Goal: Information Seeking & Learning: Learn about a topic

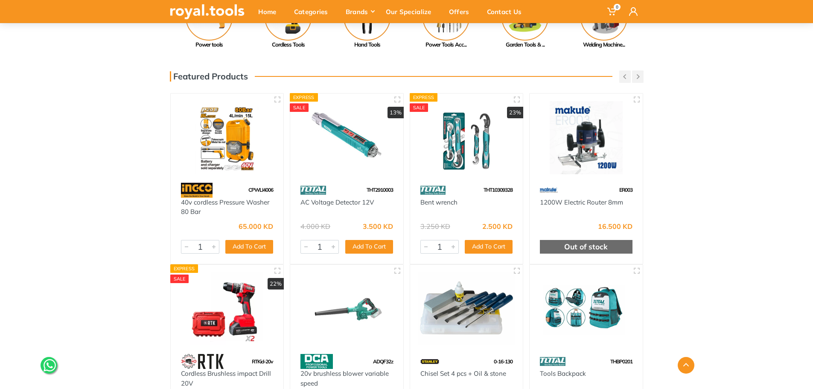
scroll to position [256, 0]
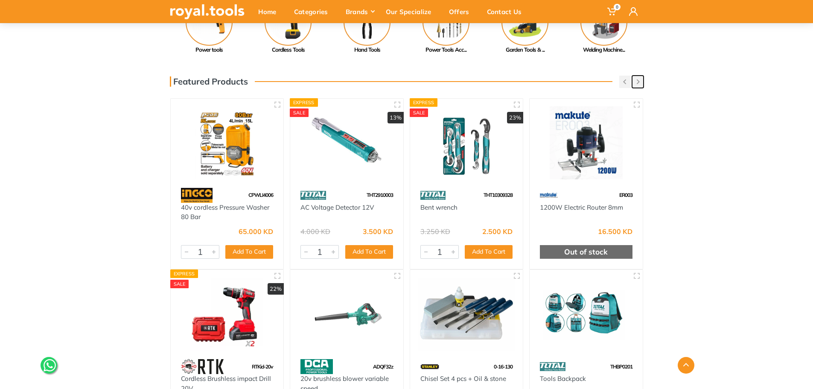
click at [641, 81] on button "button" at bounding box center [638, 82] width 12 height 12
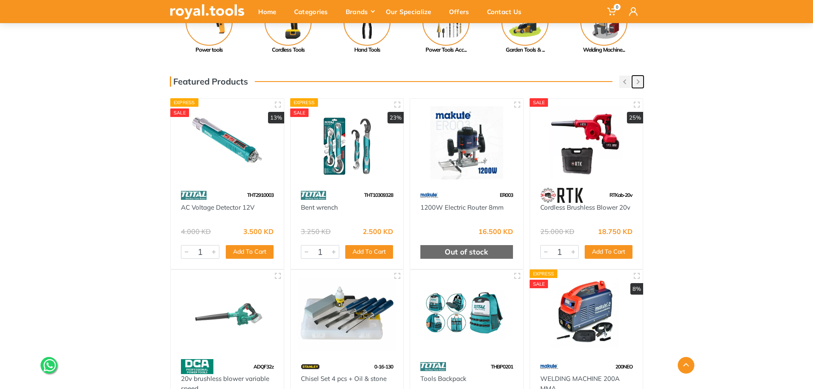
click at [641, 81] on button "button" at bounding box center [638, 82] width 12 height 12
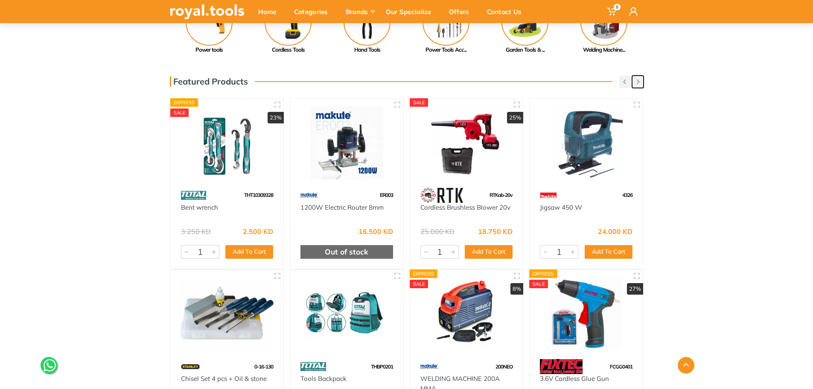
click at [641, 81] on button "button" at bounding box center [638, 82] width 12 height 12
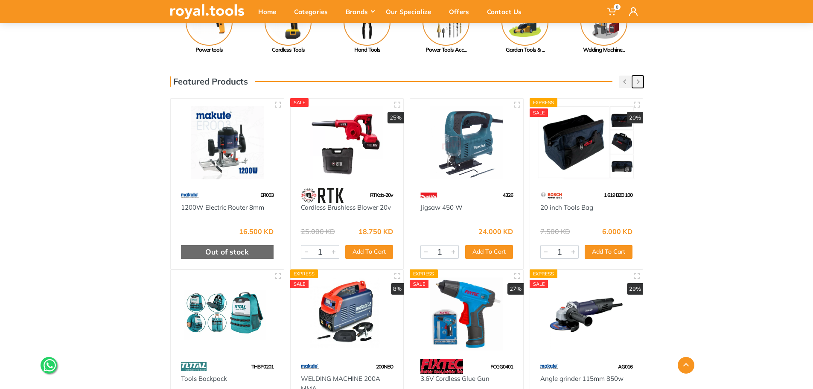
click at [641, 81] on button "button" at bounding box center [638, 82] width 12 height 12
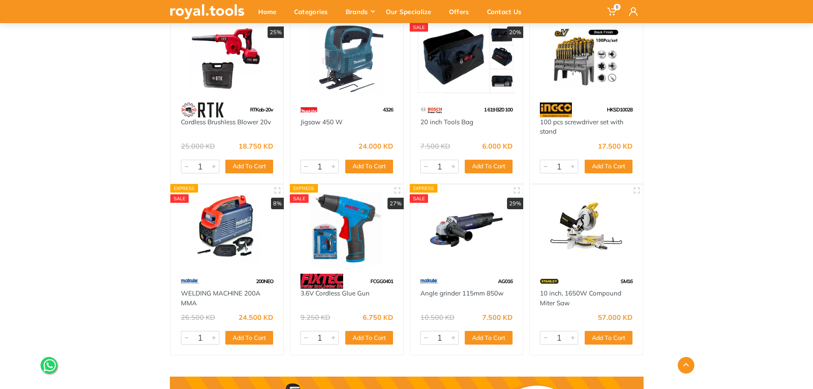
scroll to position [299, 0]
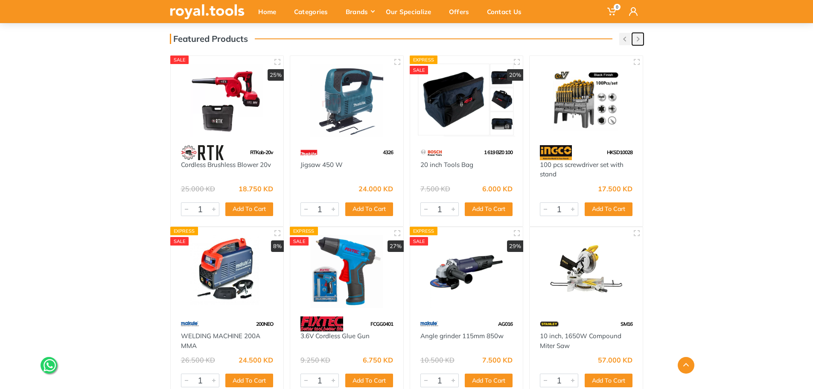
click at [639, 41] on icon "button" at bounding box center [638, 39] width 3 height 5
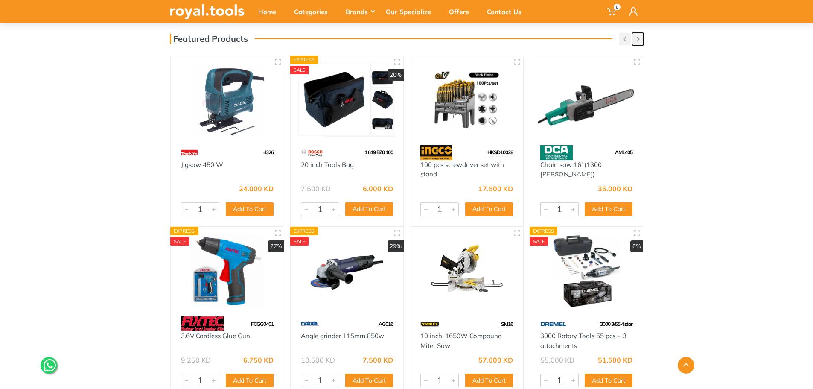
click at [639, 41] on icon "button" at bounding box center [638, 39] width 3 height 5
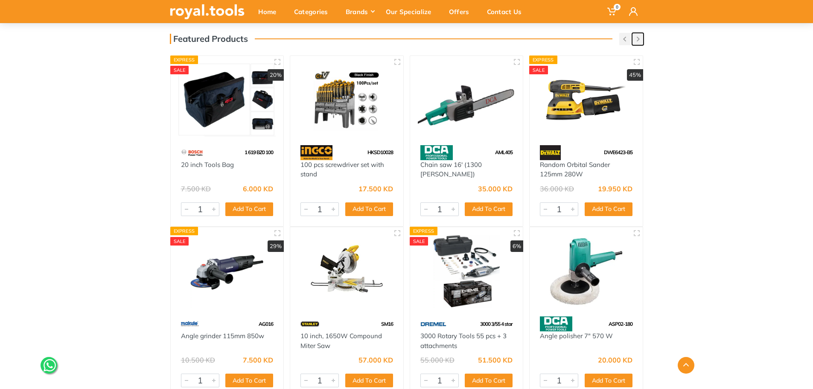
click at [639, 41] on icon "button" at bounding box center [638, 39] width 3 height 5
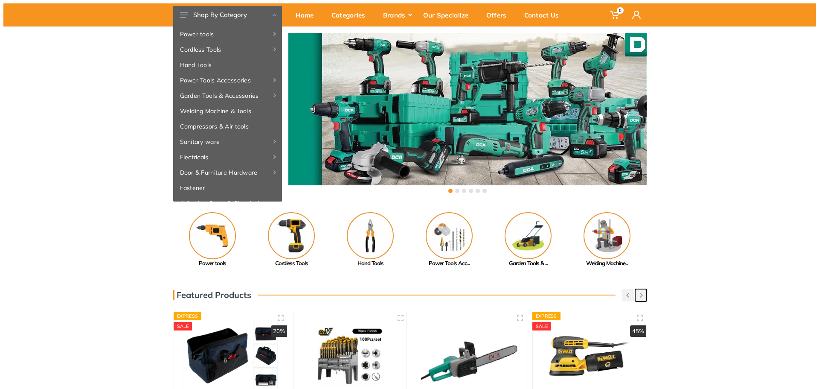
scroll to position [0, 0]
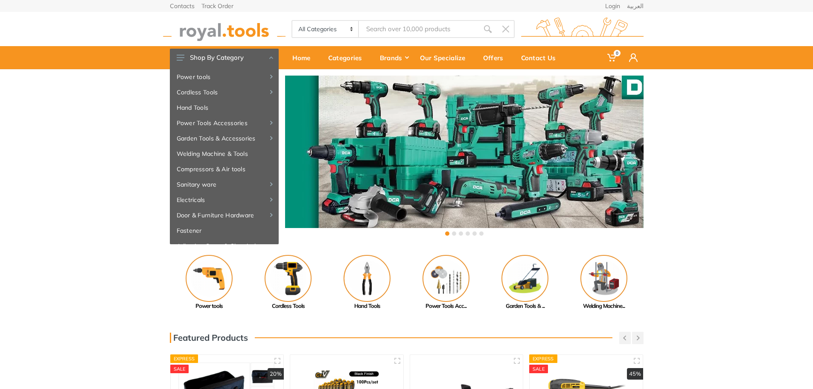
click at [425, 23] on input "Site search" at bounding box center [418, 29] width 119 height 18
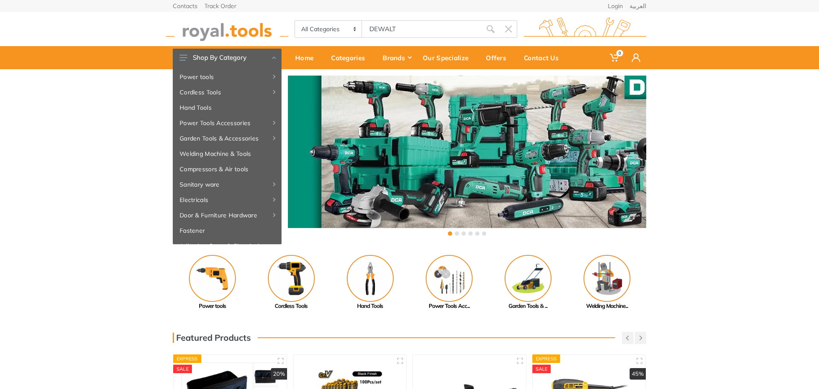
type input "DEWALT"
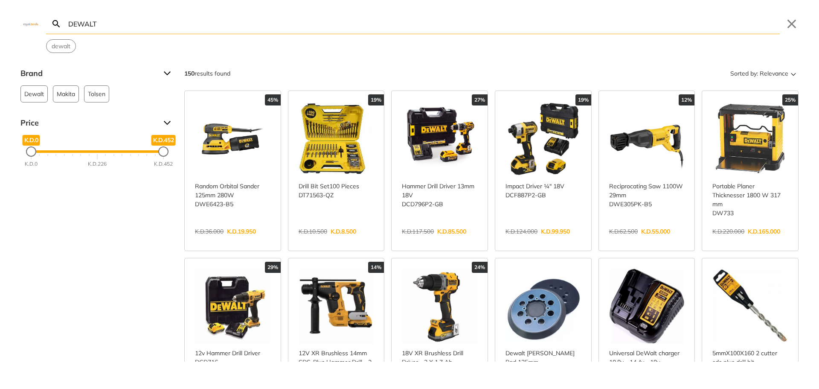
type input "DEWALT"
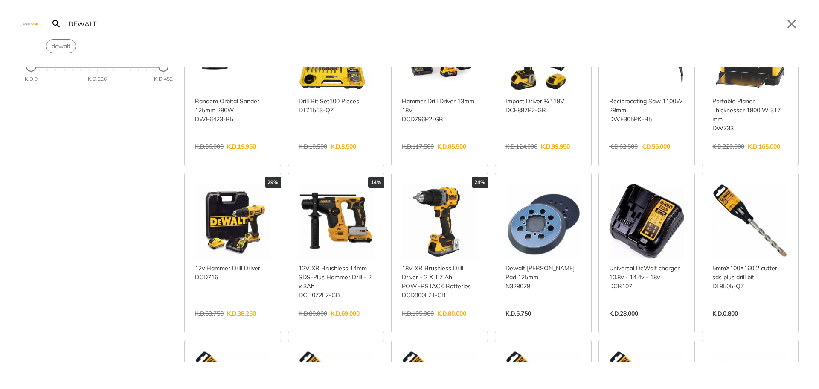
scroll to position [85, 0]
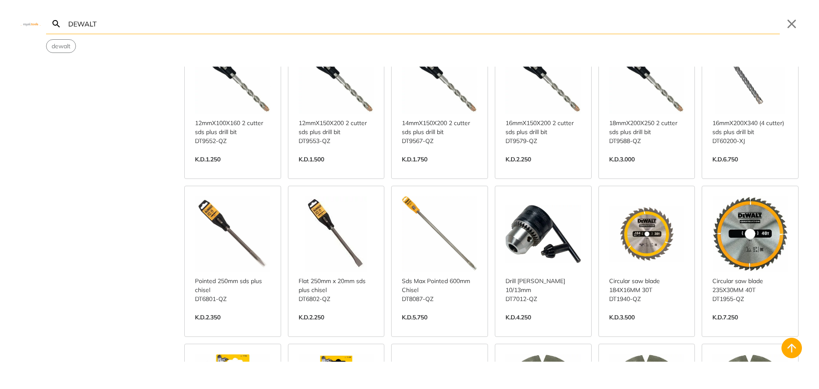
scroll to position [584, 0]
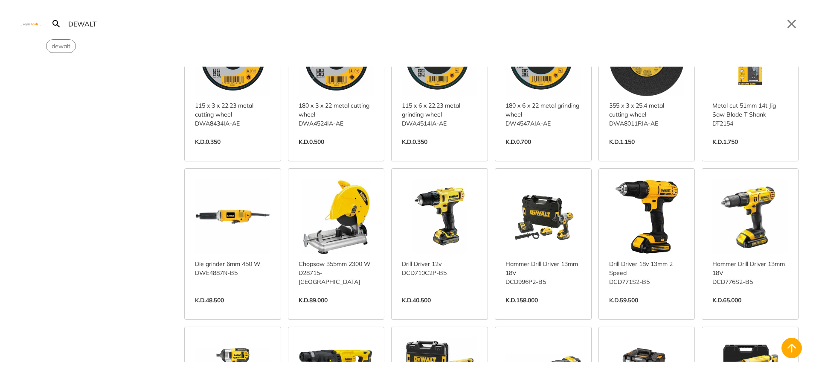
scroll to position [1224, 0]
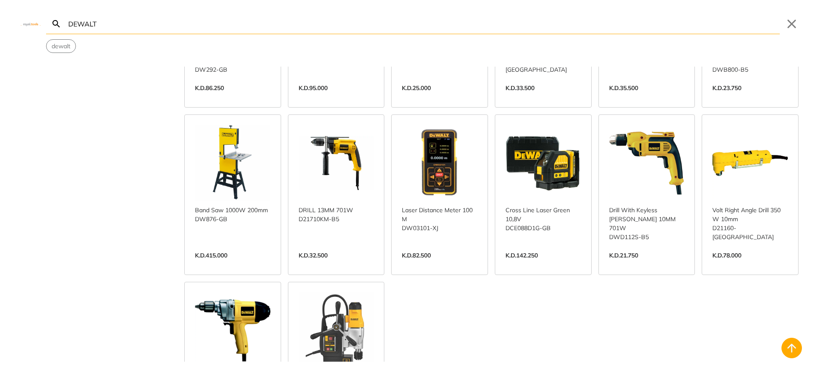
scroll to position [1949, 0]
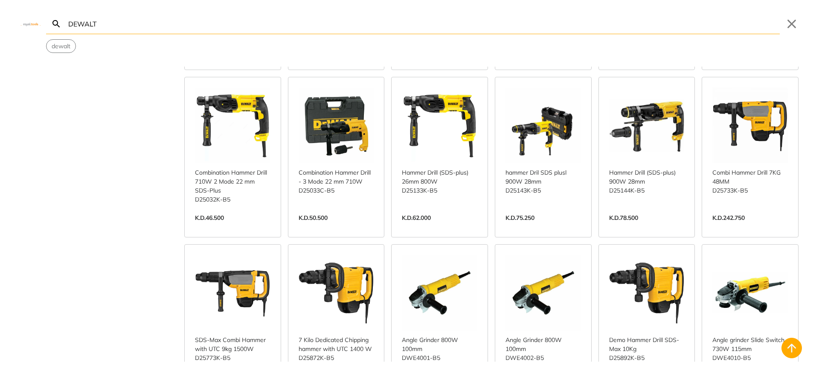
scroll to position [2333, 0]
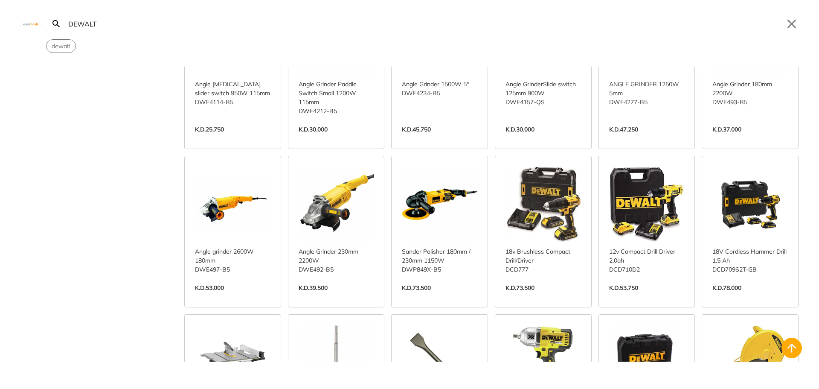
scroll to position [2717, 0]
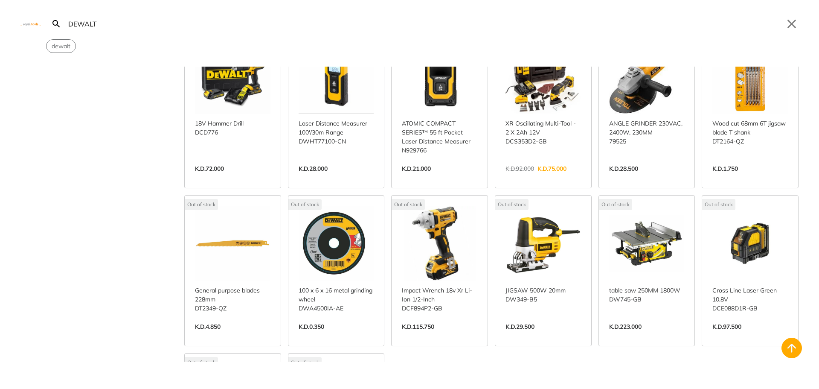
scroll to position [3485, 0]
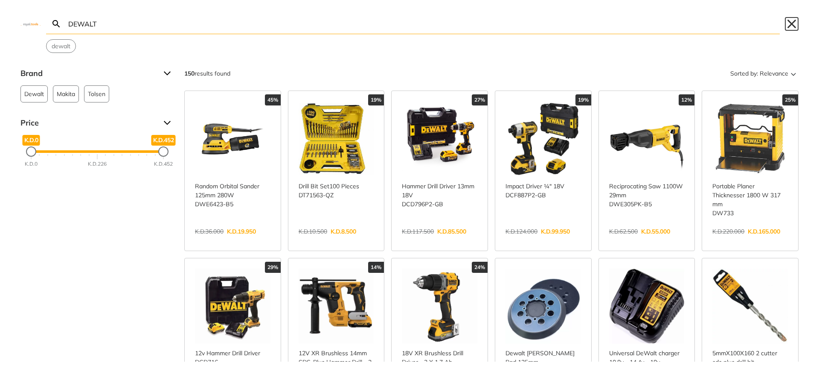
click at [796, 23] on button "Close" at bounding box center [792, 24] width 14 height 14
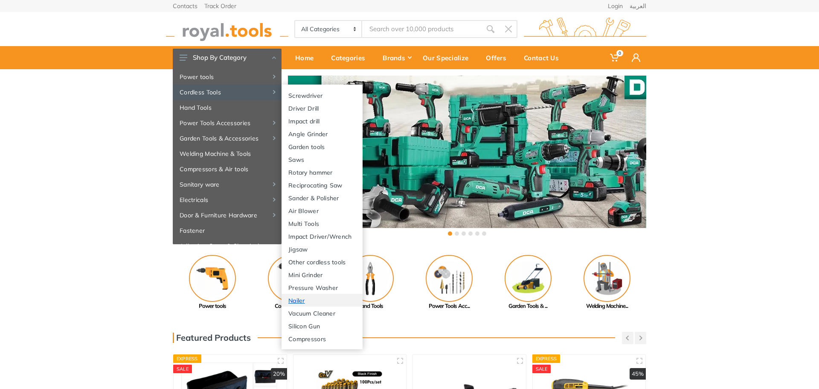
click at [312, 300] on link "Nailer" at bounding box center [322, 300] width 81 height 13
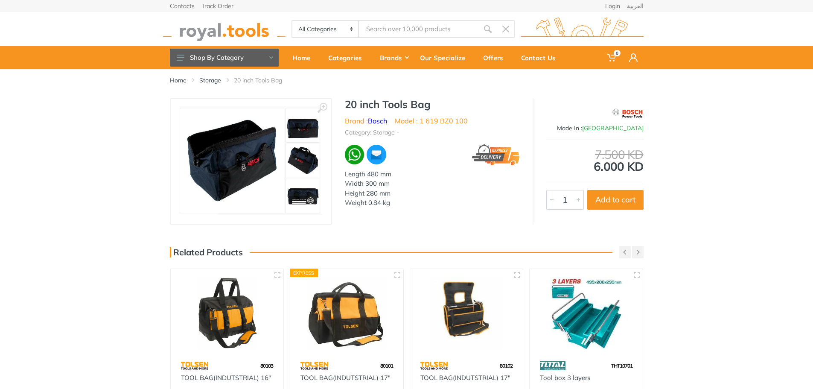
click at [259, 177] on img at bounding box center [250, 162] width 143 height 108
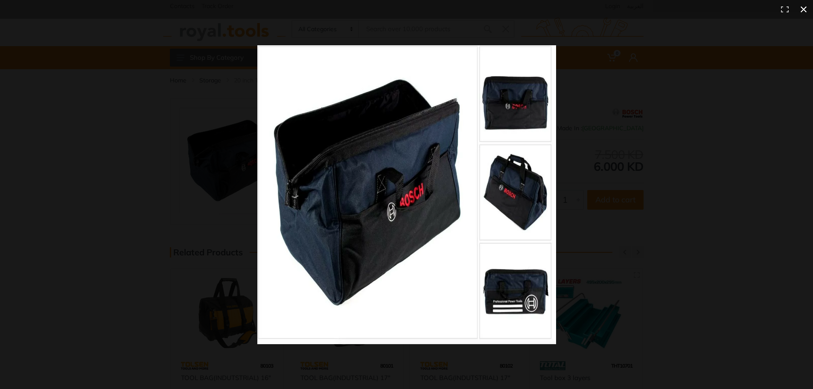
click at [739, 245] on div at bounding box center [602, 210] width 691 height 331
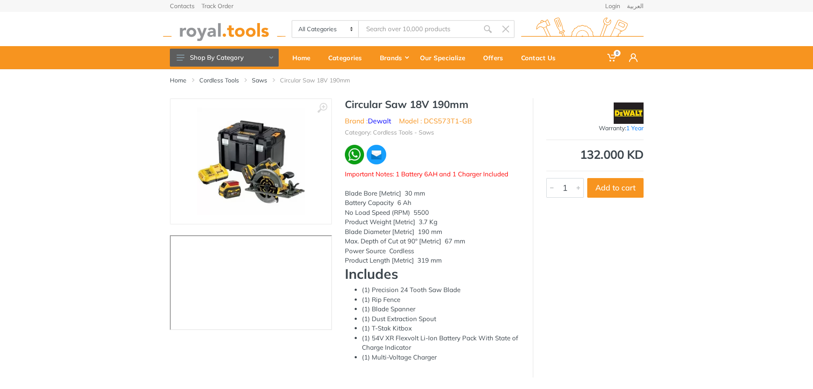
click at [251, 186] on img at bounding box center [251, 162] width 108 height 108
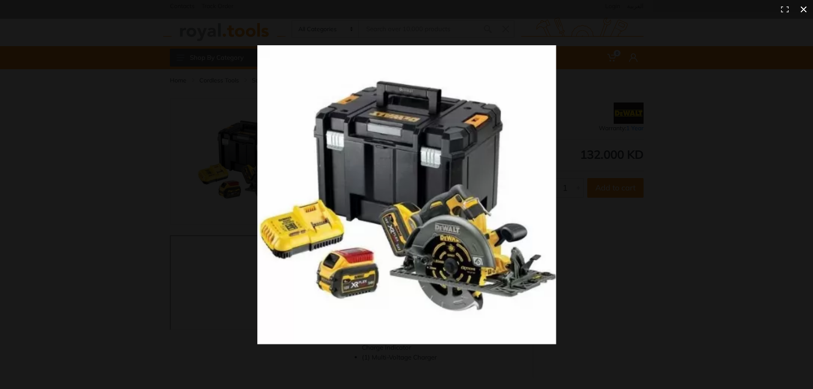
click at [807, 7] on button at bounding box center [803, 9] width 19 height 19
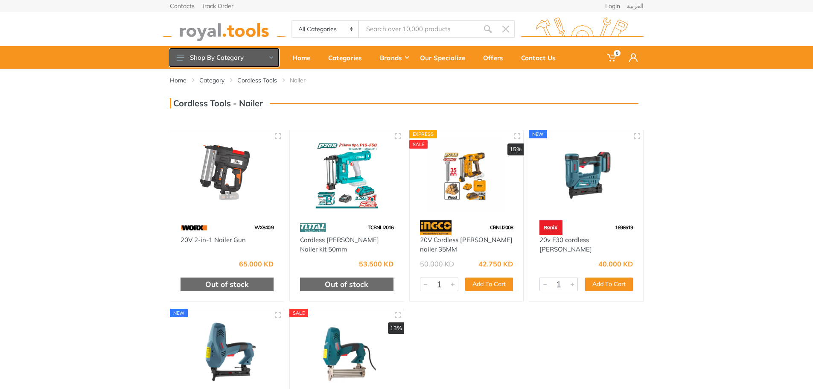
click at [268, 60] on button "Shop By Category" at bounding box center [224, 58] width 109 height 18
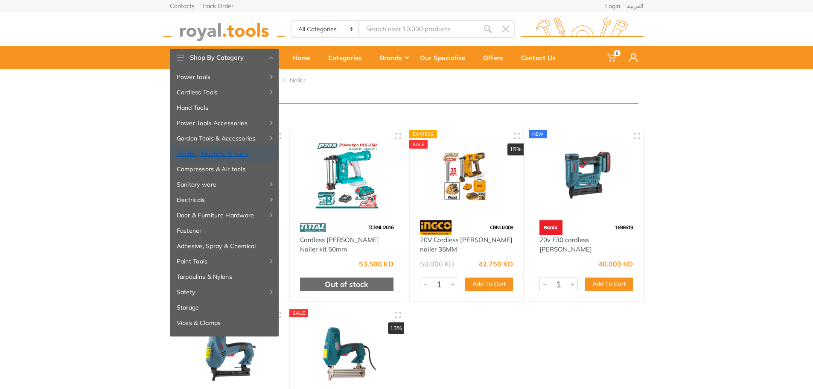
click at [238, 152] on link "Welding Machine & Tools" at bounding box center [224, 153] width 109 height 15
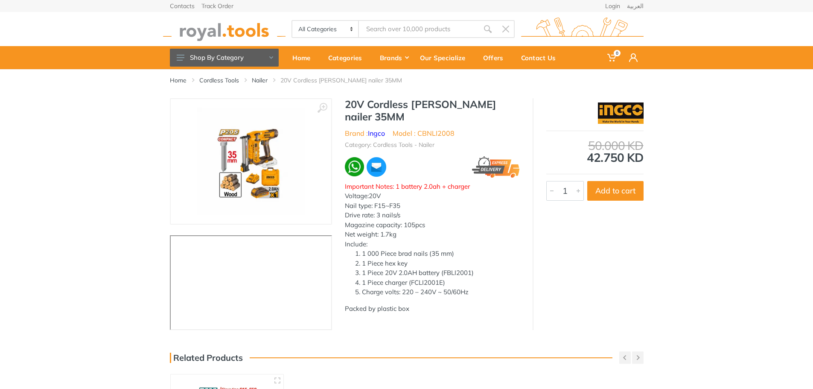
click at [267, 185] on img at bounding box center [251, 162] width 108 height 108
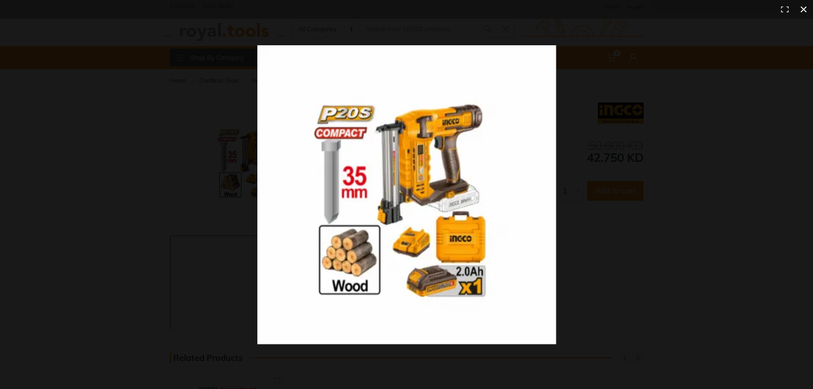
click at [663, 233] on div at bounding box center [602, 210] width 691 height 331
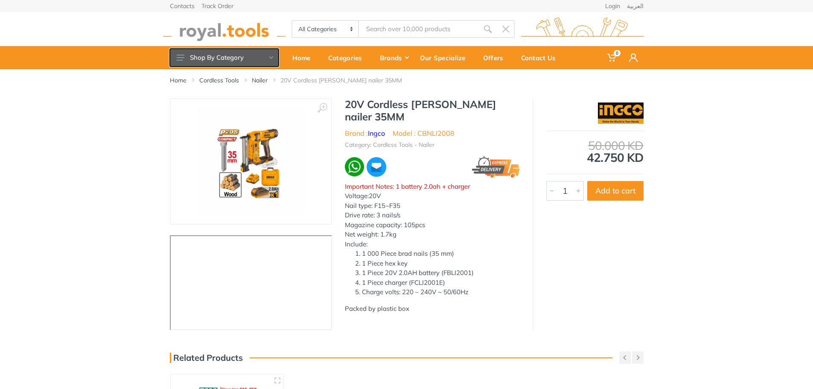
click at [270, 54] on button "Shop By Category" at bounding box center [224, 58] width 109 height 18
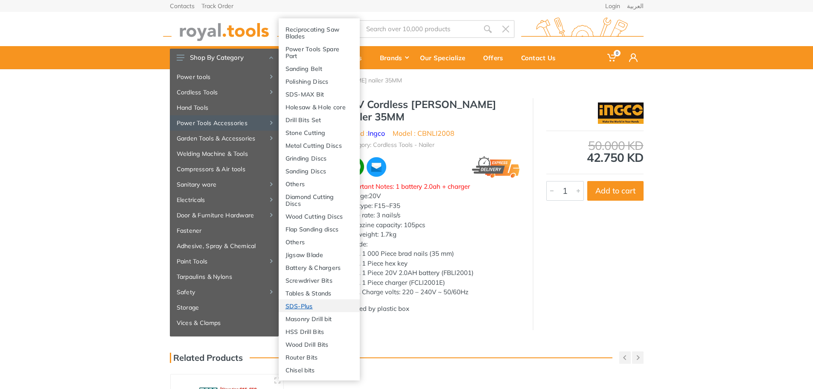
click at [328, 306] on link "SDS-Plus" at bounding box center [319, 305] width 81 height 13
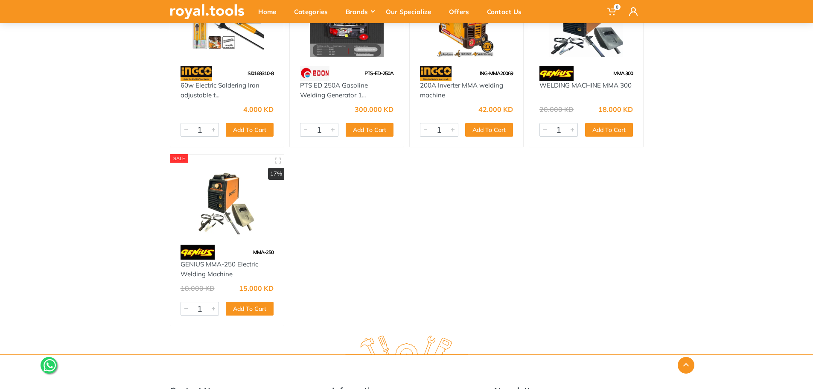
scroll to position [5034, 0]
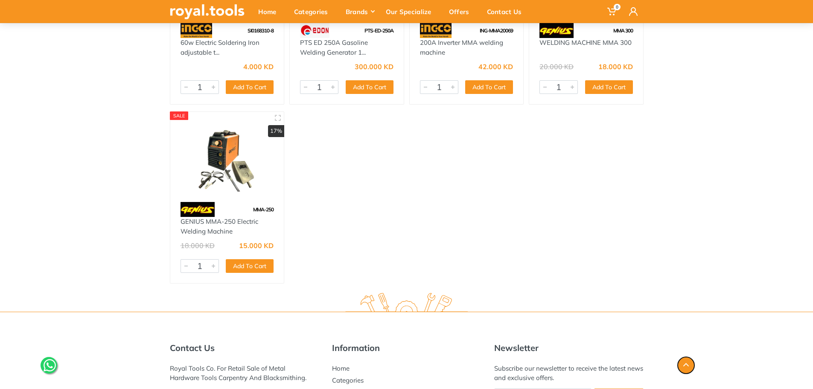
click at [686, 362] on button "button" at bounding box center [685, 365] width 17 height 17
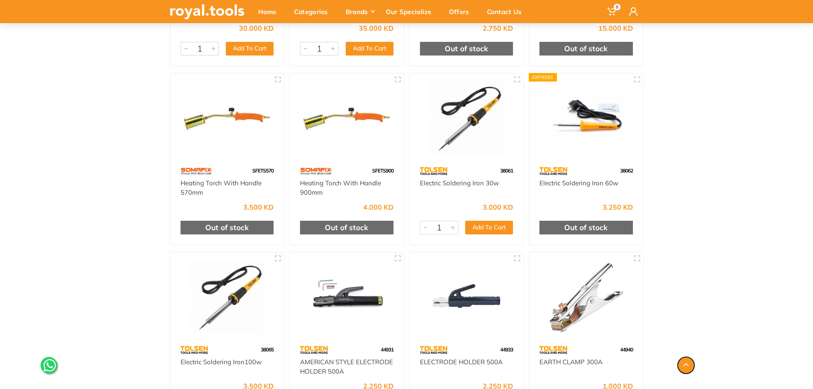
scroll to position [0, 0]
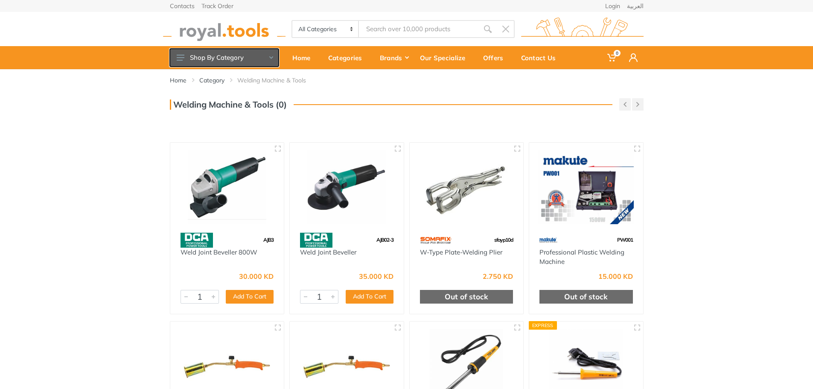
click at [271, 58] on use at bounding box center [271, 57] width 4 height 3
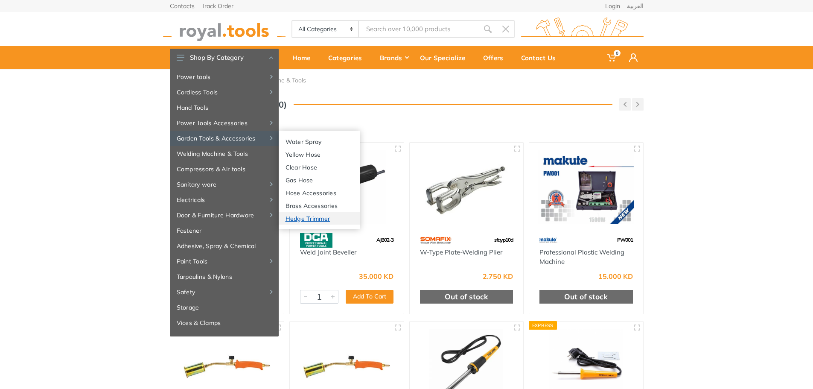
click at [331, 222] on link "Hedge Trimmer" at bounding box center [319, 218] width 81 height 13
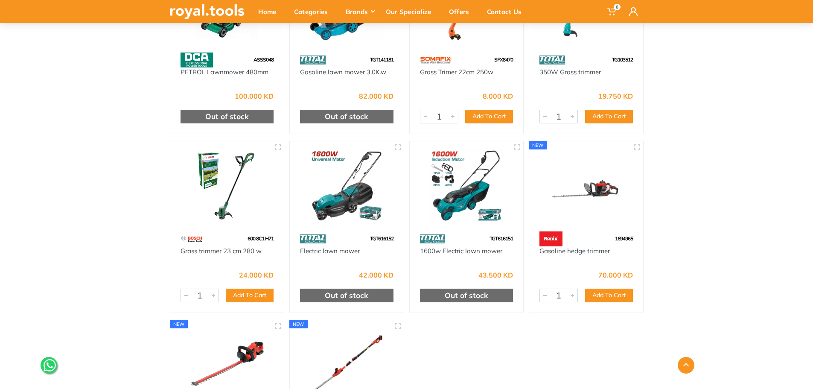
scroll to position [512, 0]
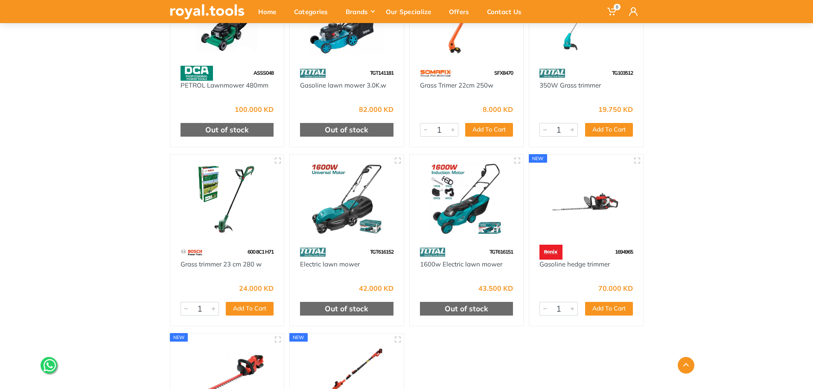
drag, startPoint x: 232, startPoint y: 201, endPoint x: 126, endPoint y: 230, distance: 110.1
click at [126, 230] on div "Home Category Garden Tools & Accessories Hedge Trimmer 1" at bounding box center [406, 39] width 813 height 964
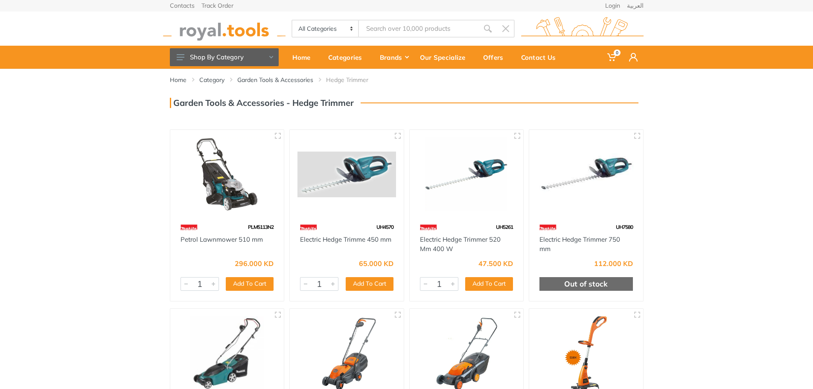
scroll to position [0, 0]
click at [272, 56] on button "Shop By Category" at bounding box center [224, 58] width 109 height 18
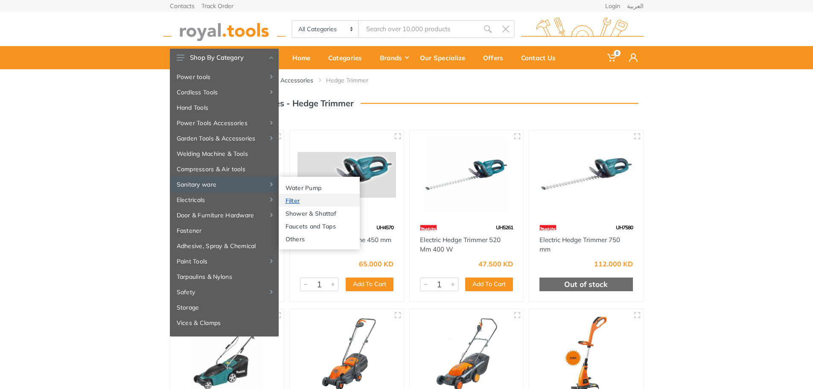
click at [315, 203] on link "Filter" at bounding box center [319, 200] width 81 height 13
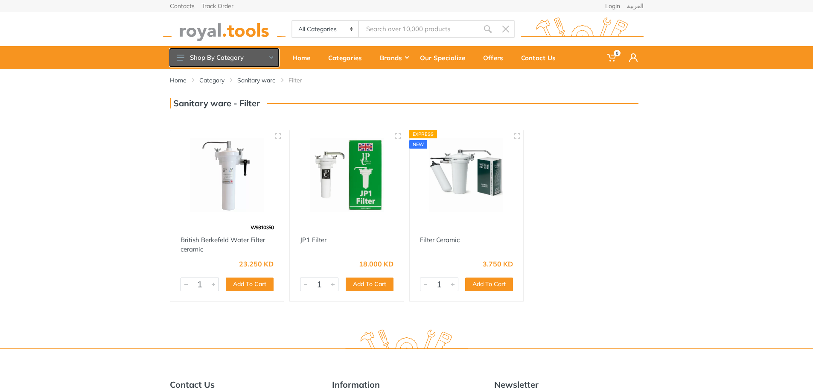
click at [248, 61] on button "Shop By Category" at bounding box center [224, 58] width 109 height 18
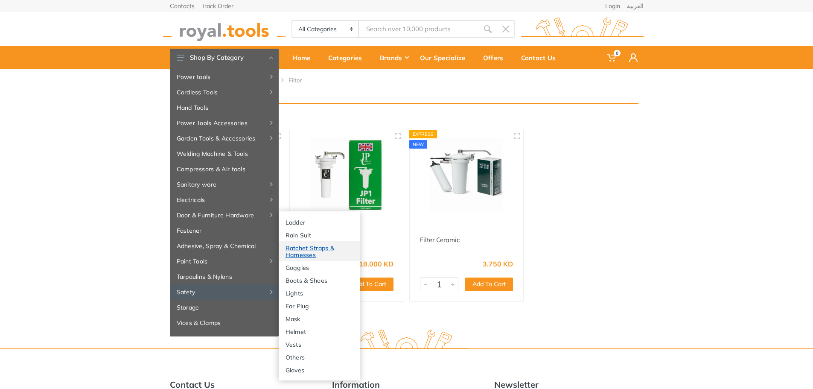
click at [311, 251] on link "Ratchet Straps & Harnesses" at bounding box center [319, 251] width 81 height 20
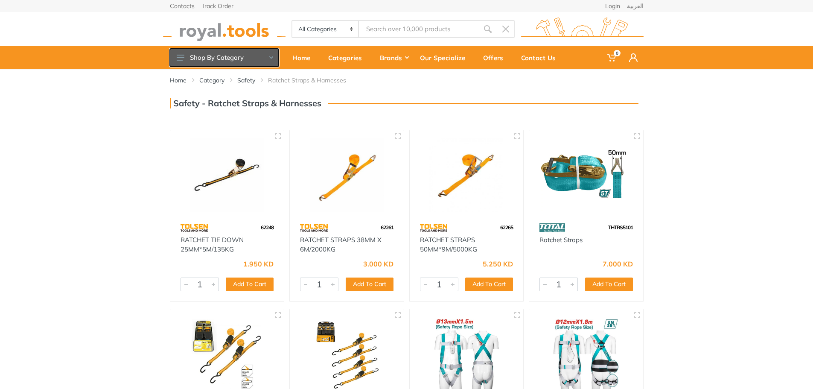
click at [259, 57] on button "Shop By Category" at bounding box center [224, 58] width 109 height 18
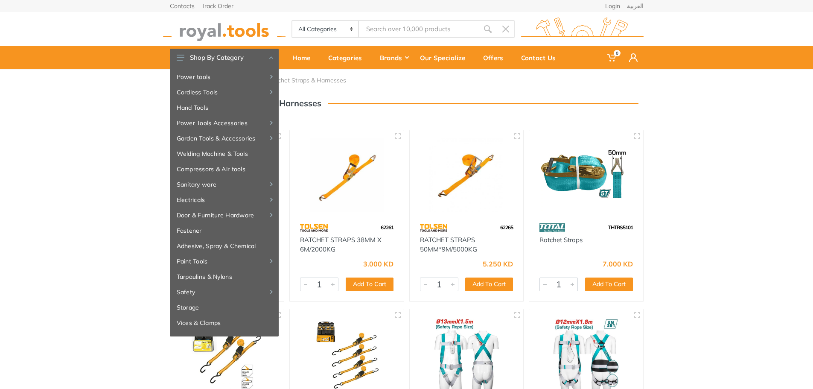
click at [750, 213] on div "Home Category Safety Ratchet Straps & Harnesses" at bounding box center [406, 285] width 813 height 433
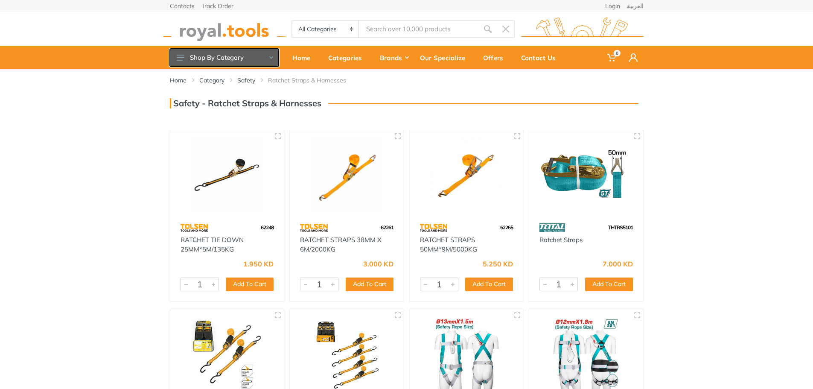
click at [265, 60] on button "Shop By Category" at bounding box center [224, 58] width 109 height 18
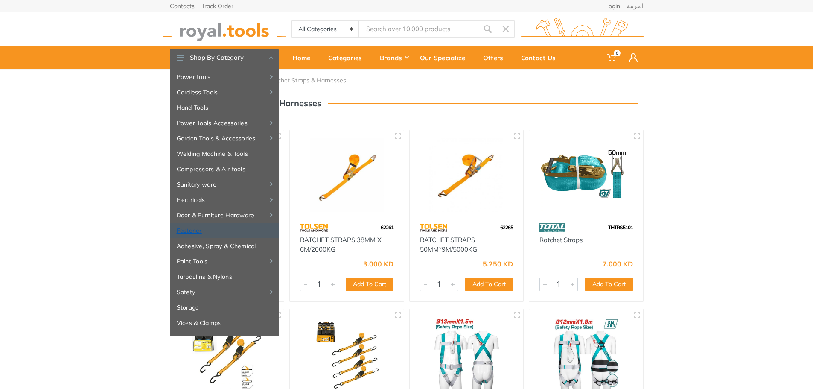
click at [237, 235] on link "Fastener" at bounding box center [224, 230] width 109 height 15
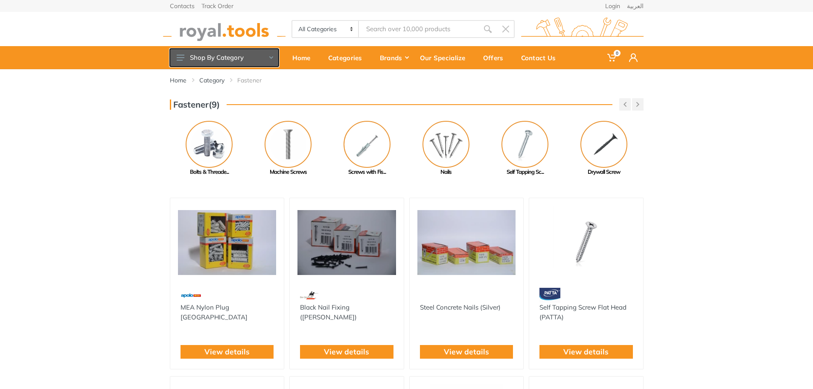
click at [270, 59] on button "Shop By Category" at bounding box center [224, 58] width 109 height 18
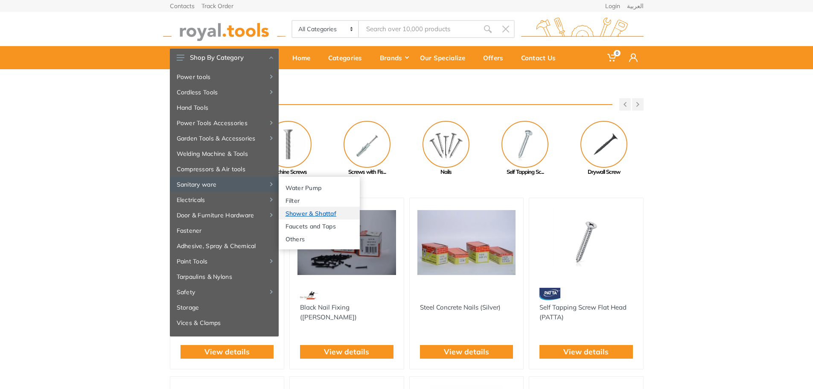
click at [310, 214] on link "Shower & Shattaf" at bounding box center [319, 212] width 81 height 13
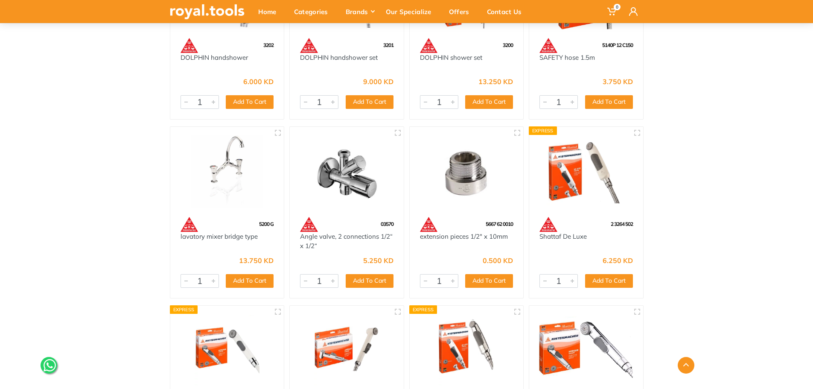
scroll to position [555, 0]
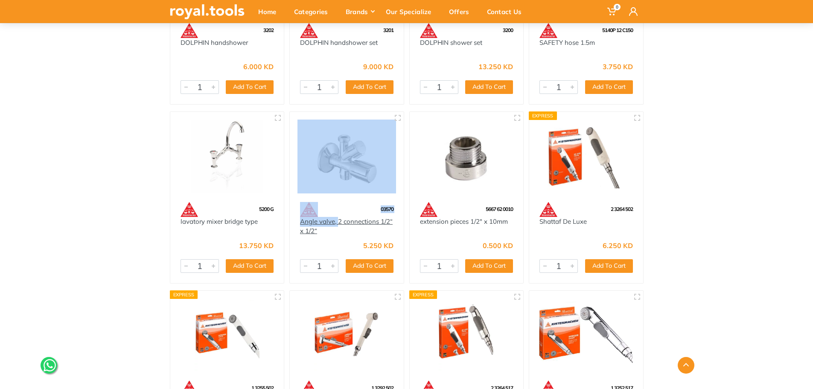
drag, startPoint x: 326, startPoint y: 199, endPoint x: 337, endPoint y: 222, distance: 25.2
click at [337, 222] on div "03570 Angle valve, 2 connections 1/2“ x 1/2“ 5.250 KD 912 1 Add To Cart Add" at bounding box center [346, 197] width 115 height 172
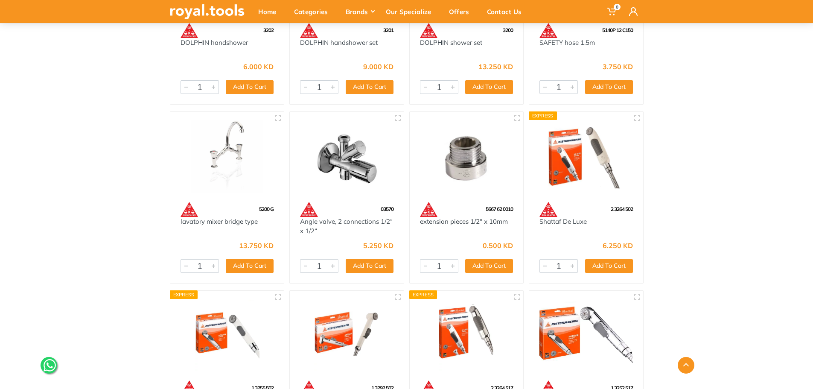
click at [707, 184] on div "Home Category Sanitary ware Shower & Shattaf 1" at bounding box center [406, 88] width 813 height 1147
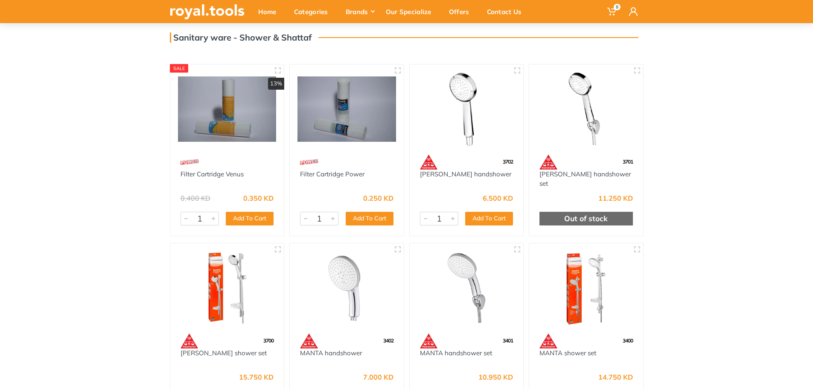
scroll to position [0, 0]
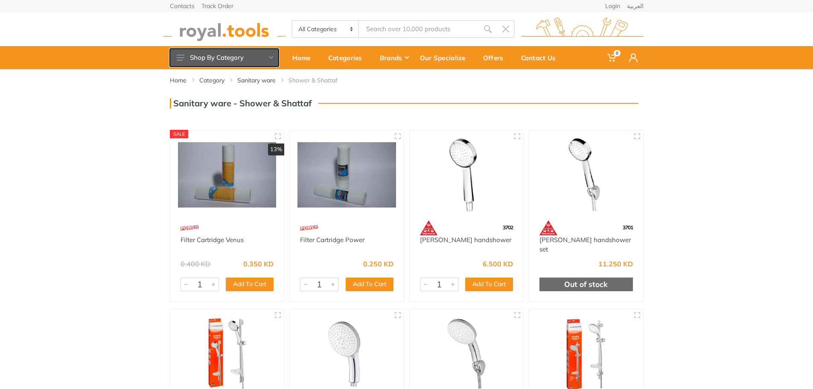
click at [273, 55] on button "Shop By Category" at bounding box center [224, 58] width 109 height 18
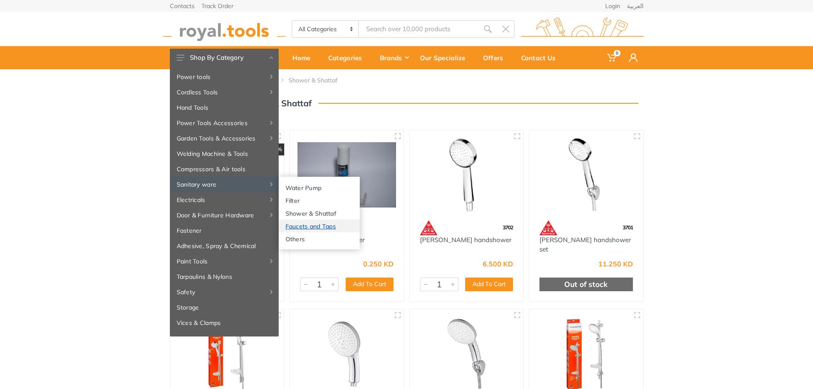
click at [323, 226] on link "Faucets and Taps" at bounding box center [319, 225] width 81 height 13
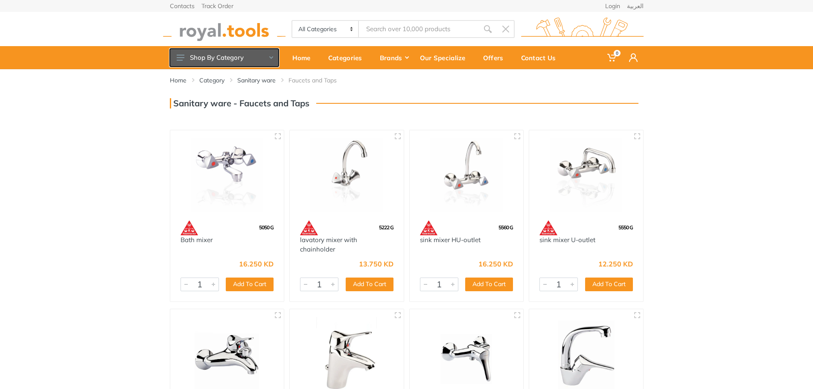
click at [275, 61] on button "Shop By Category" at bounding box center [224, 58] width 109 height 18
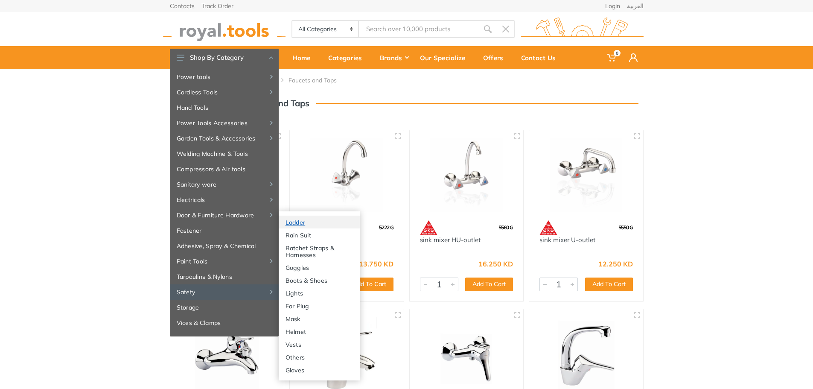
click at [316, 223] on link "Ladder" at bounding box center [319, 221] width 81 height 13
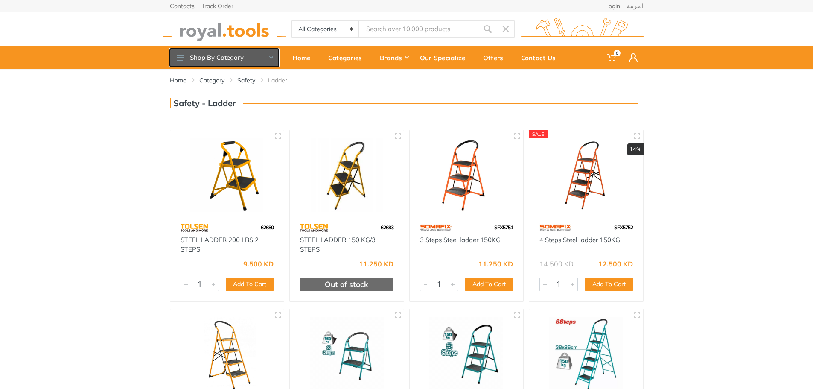
click at [274, 58] on button "Shop By Category" at bounding box center [224, 58] width 109 height 18
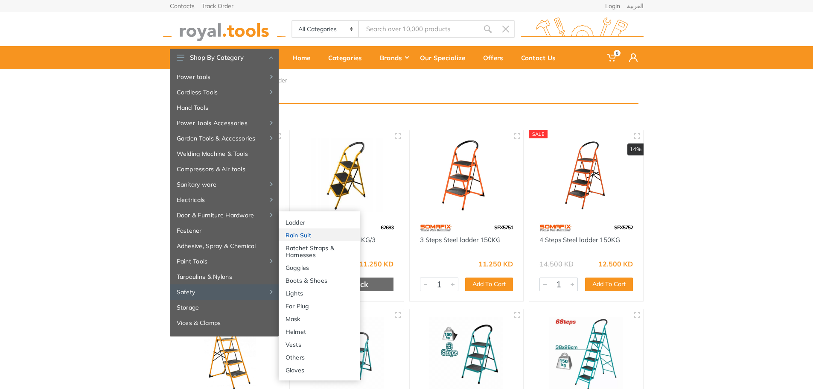
click at [307, 237] on link "Rain Suit" at bounding box center [319, 234] width 81 height 13
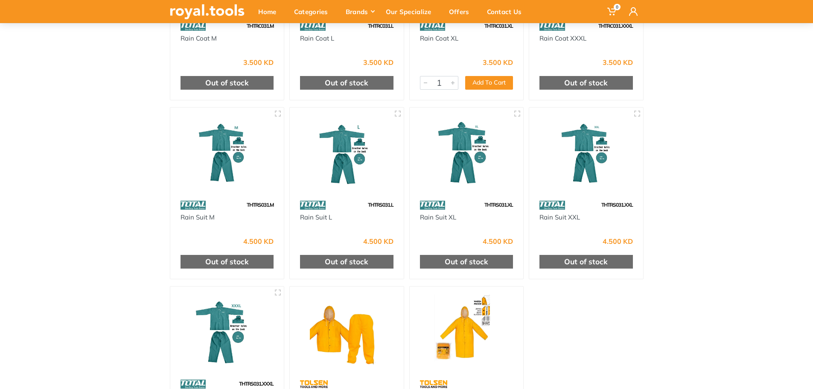
scroll to position [43, 0]
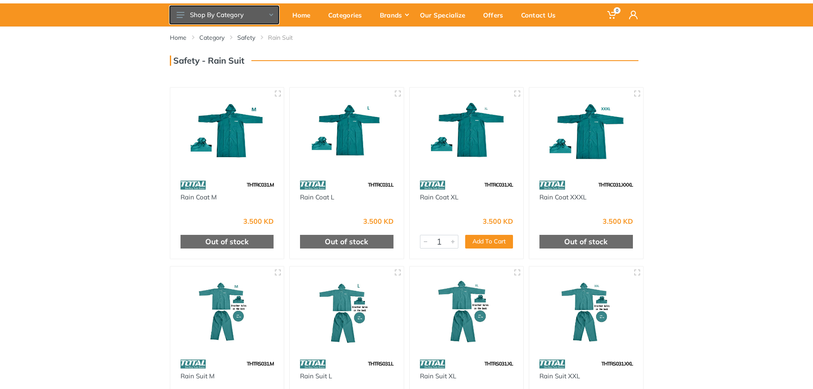
click at [265, 8] on button "Shop By Category" at bounding box center [224, 15] width 109 height 18
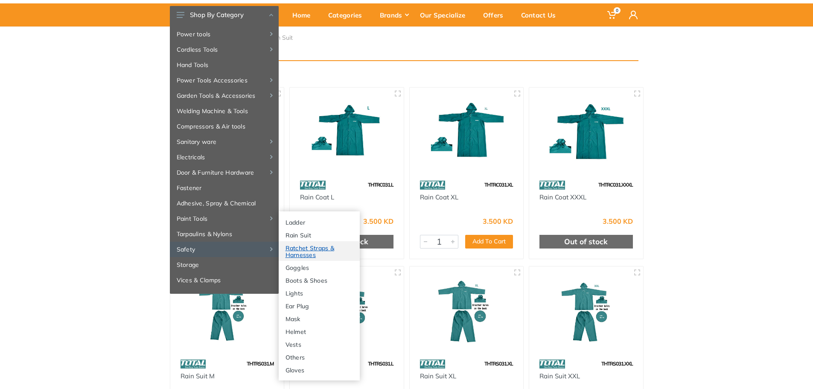
click at [300, 251] on link "Ratchet Straps & Harnesses" at bounding box center [319, 251] width 81 height 20
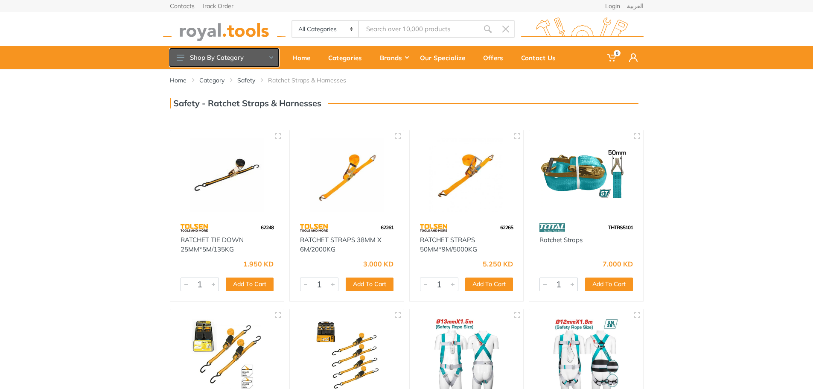
click at [266, 59] on button "Shop By Category" at bounding box center [224, 58] width 109 height 18
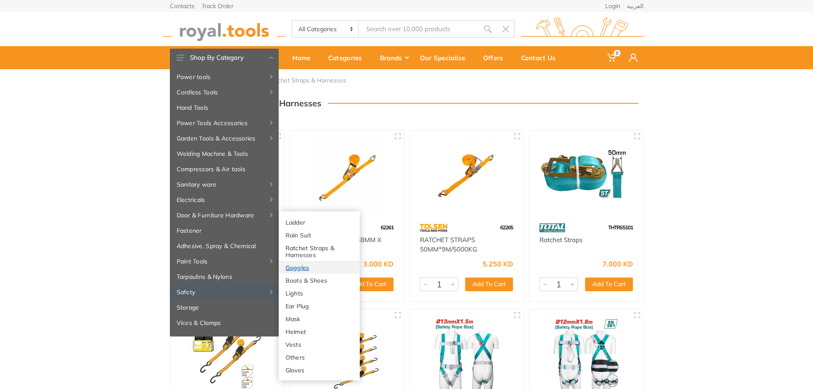
click at [300, 267] on link "Goggles" at bounding box center [319, 267] width 81 height 13
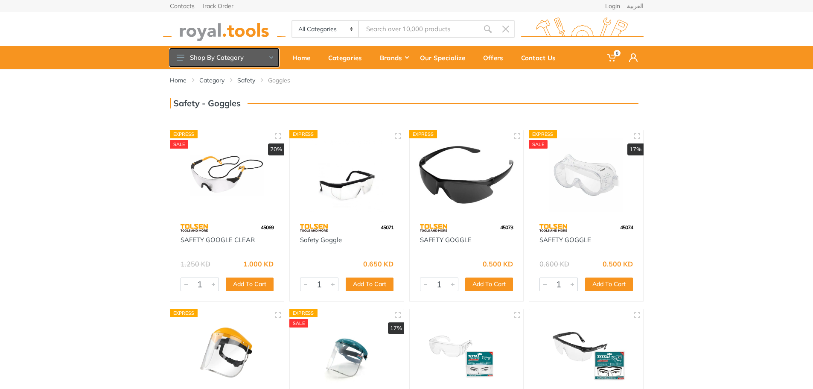
click at [273, 57] on button "Shop By Category" at bounding box center [224, 58] width 109 height 18
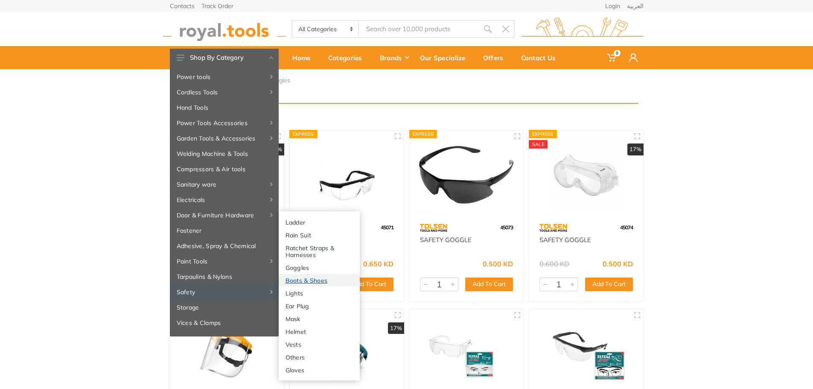
click at [294, 284] on link "Boots & Shoes" at bounding box center [319, 279] width 81 height 13
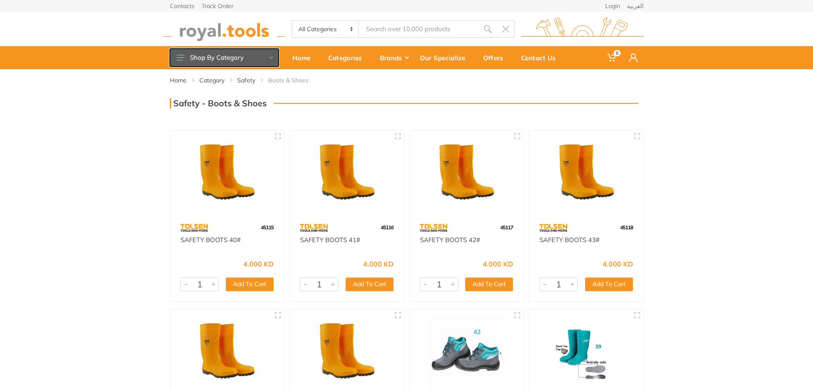
click at [272, 58] on icon at bounding box center [271, 57] width 4 height 3
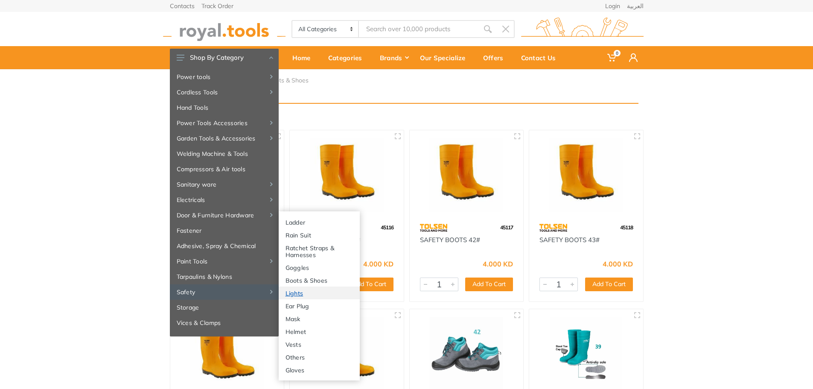
click at [315, 291] on link "Lights" at bounding box center [319, 292] width 81 height 13
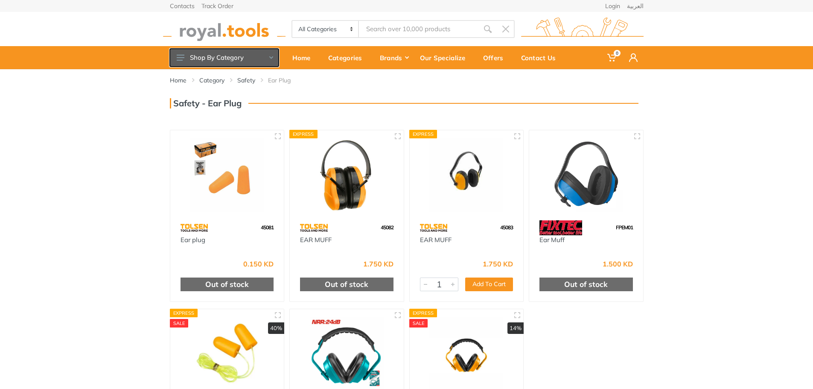
click at [275, 55] on button "Shop By Category" at bounding box center [224, 58] width 109 height 18
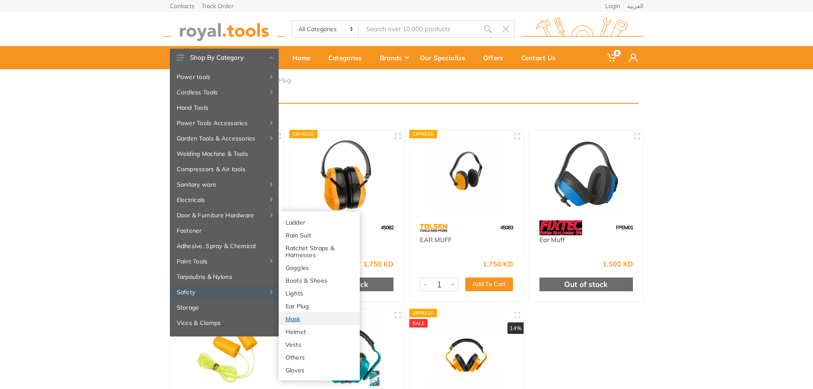
click at [298, 317] on link "Mask" at bounding box center [319, 318] width 81 height 13
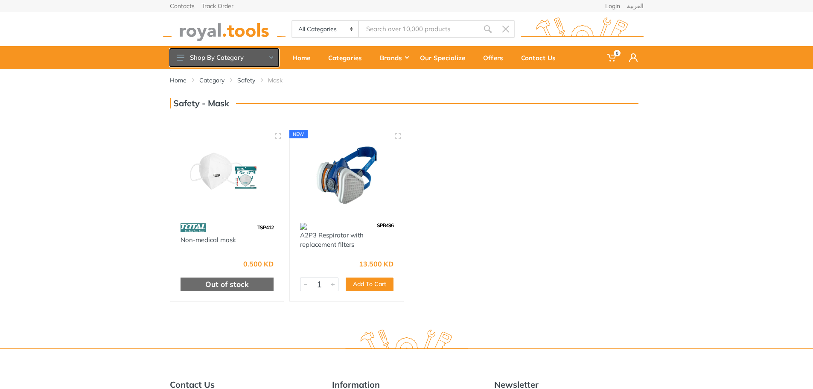
click at [267, 54] on button "Shop By Category" at bounding box center [224, 58] width 109 height 18
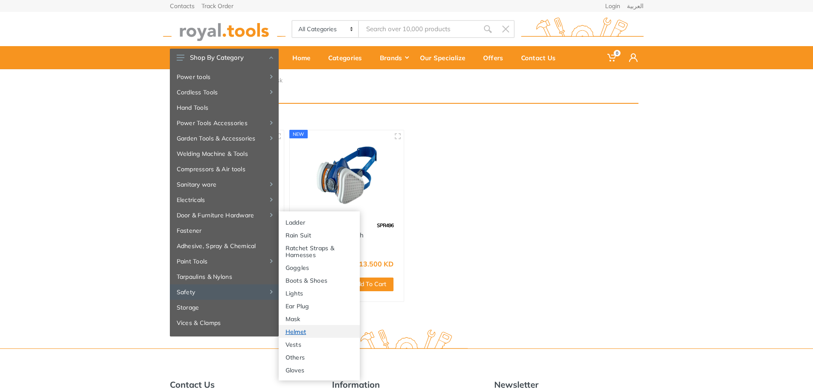
click at [307, 331] on link "Helmet" at bounding box center [319, 331] width 81 height 13
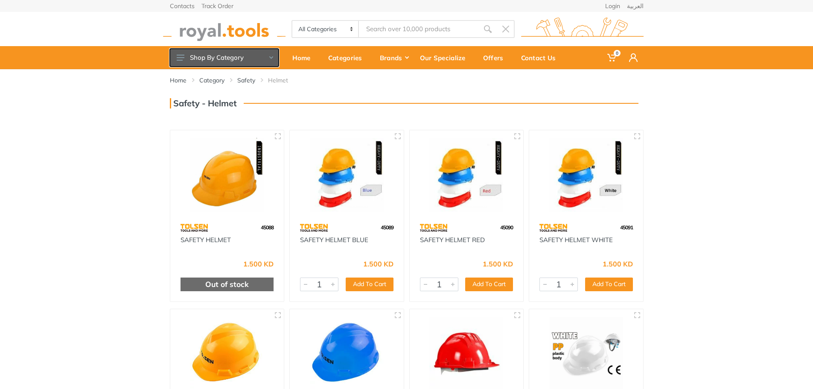
click at [274, 52] on button "Shop By Category" at bounding box center [224, 58] width 109 height 18
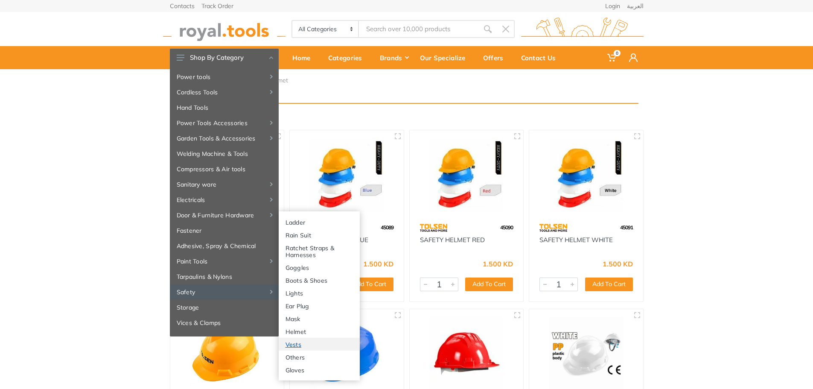
click at [312, 345] on link "Vests" at bounding box center [319, 343] width 81 height 13
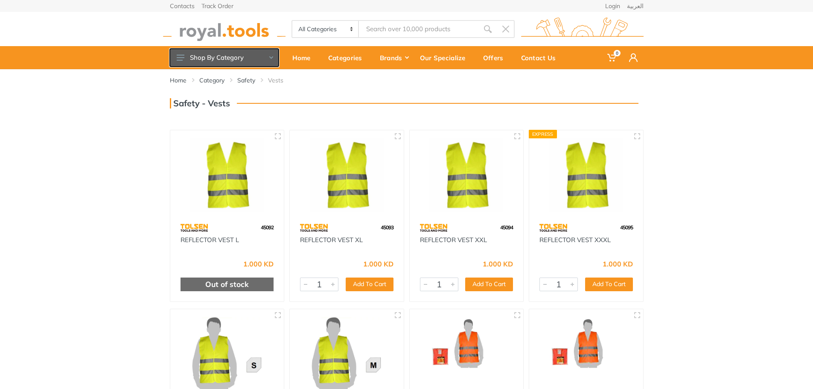
click at [267, 58] on button "Shop By Category" at bounding box center [224, 58] width 109 height 18
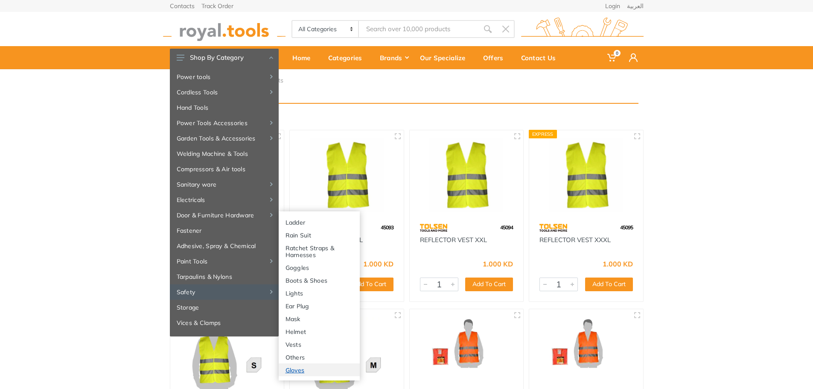
click at [312, 370] on link "Gloves" at bounding box center [319, 369] width 81 height 13
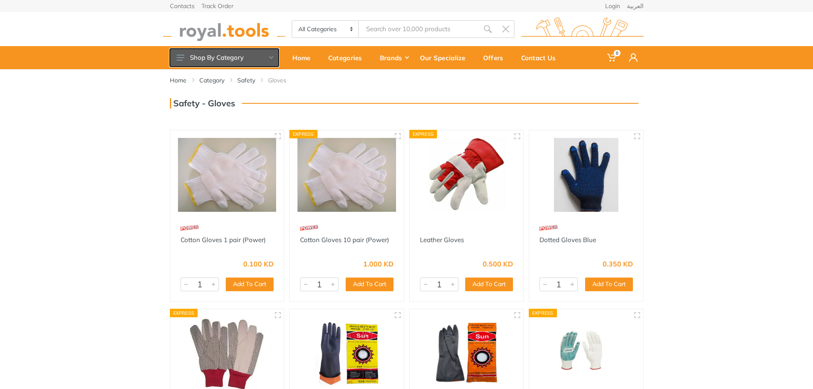
click at [271, 54] on button "Shop By Category" at bounding box center [224, 58] width 109 height 18
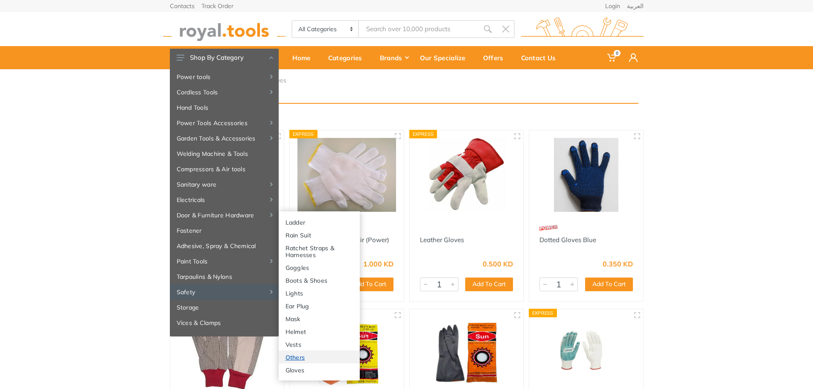
click at [308, 358] on link "Others" at bounding box center [319, 356] width 81 height 13
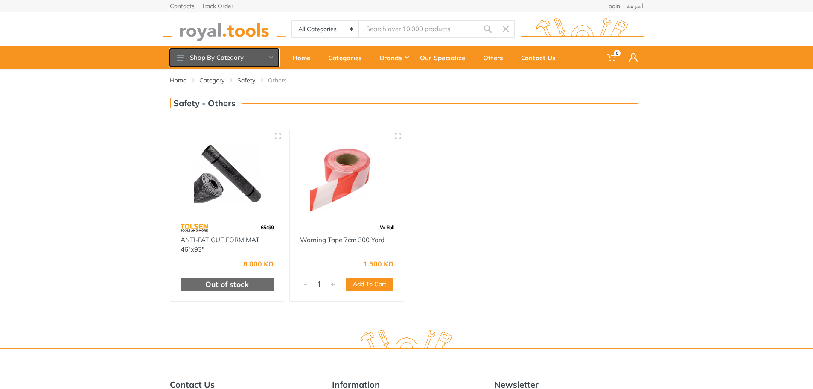
click at [267, 65] on button "Shop By Category" at bounding box center [224, 58] width 109 height 18
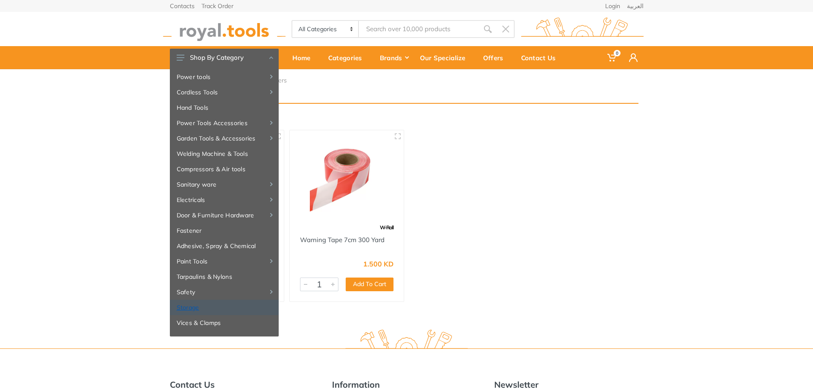
click at [243, 307] on link "Storage" at bounding box center [224, 306] width 109 height 15
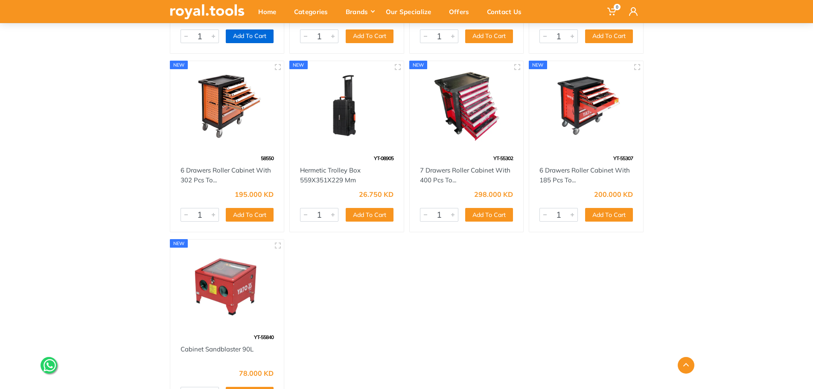
scroll to position [2048, 0]
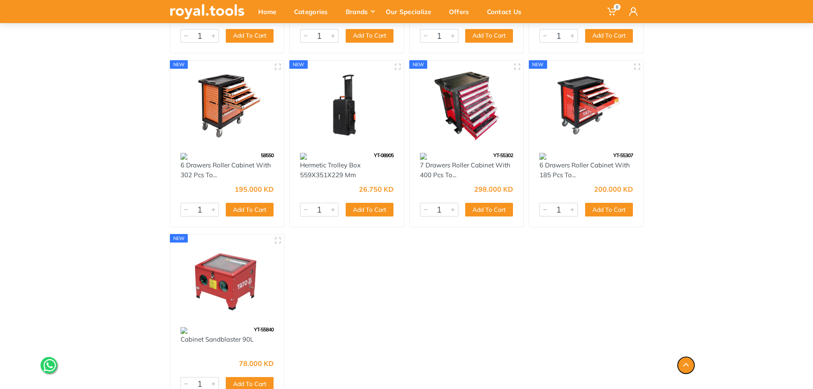
click at [686, 363] on icon "button" at bounding box center [686, 364] width 6 height 3
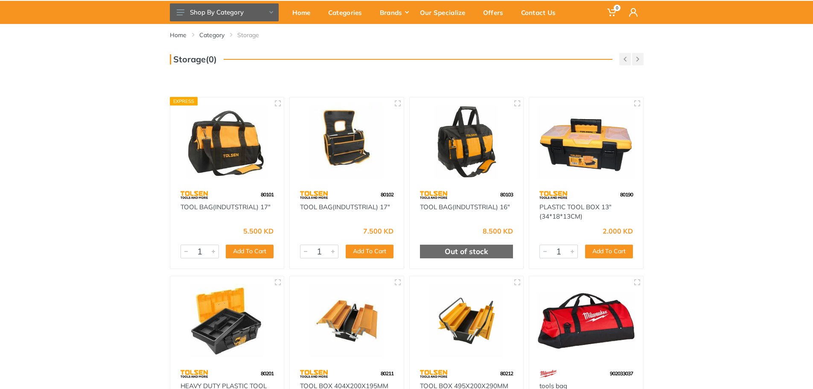
scroll to position [0, 0]
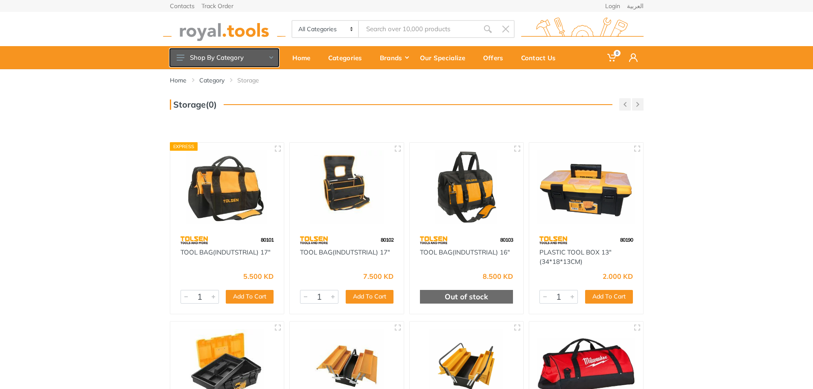
click at [271, 56] on button "Shop By Category" at bounding box center [224, 58] width 109 height 18
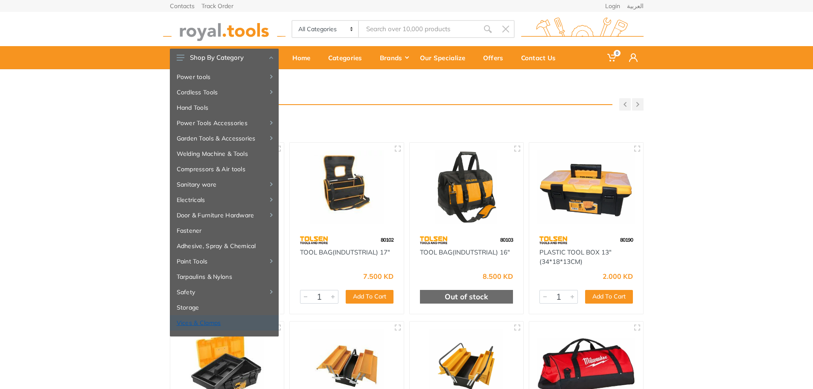
click at [233, 319] on link "Vices & Clamps" at bounding box center [224, 322] width 109 height 15
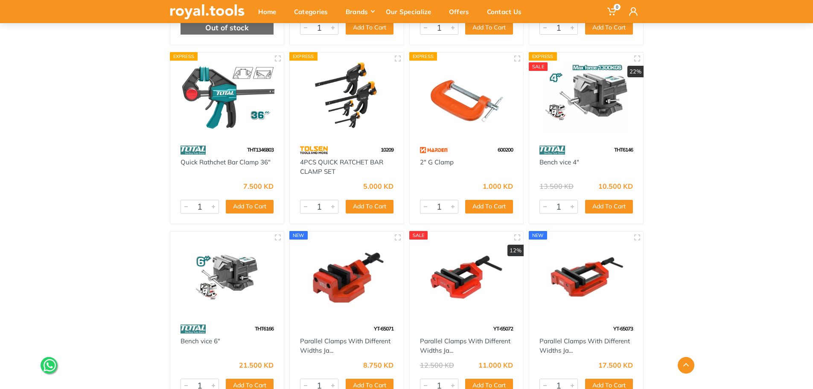
scroll to position [1749, 0]
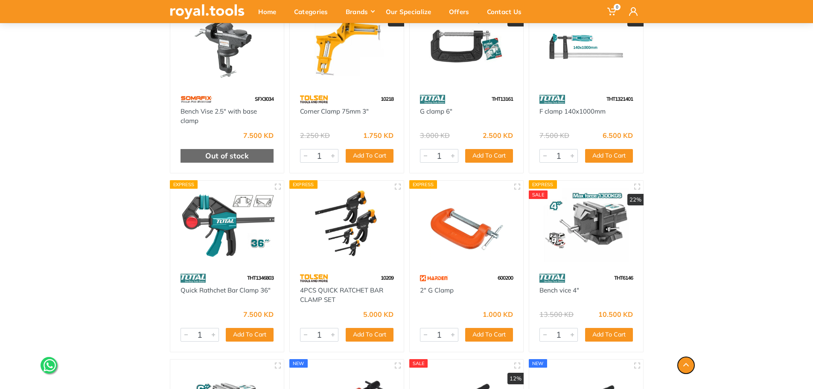
click at [689, 366] on button "button" at bounding box center [685, 365] width 17 height 17
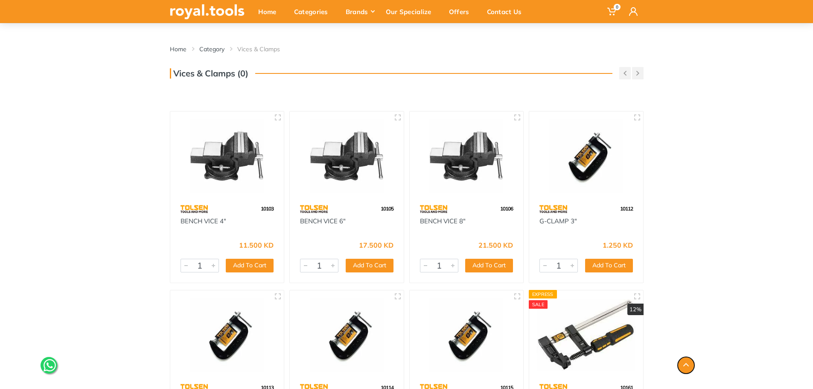
scroll to position [0, 0]
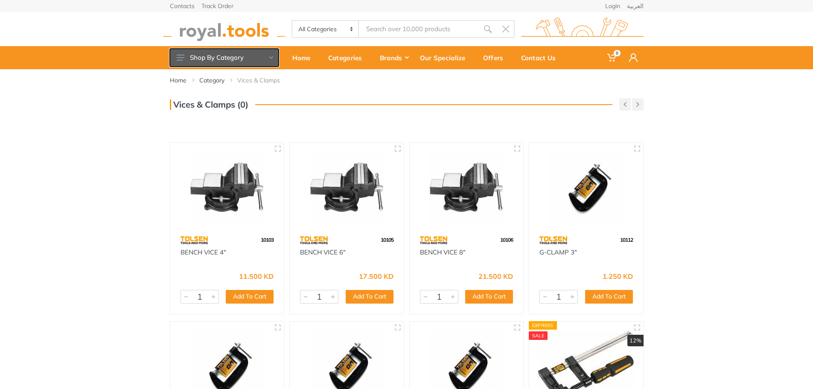
click at [267, 55] on button "Shop By Category" at bounding box center [224, 58] width 109 height 18
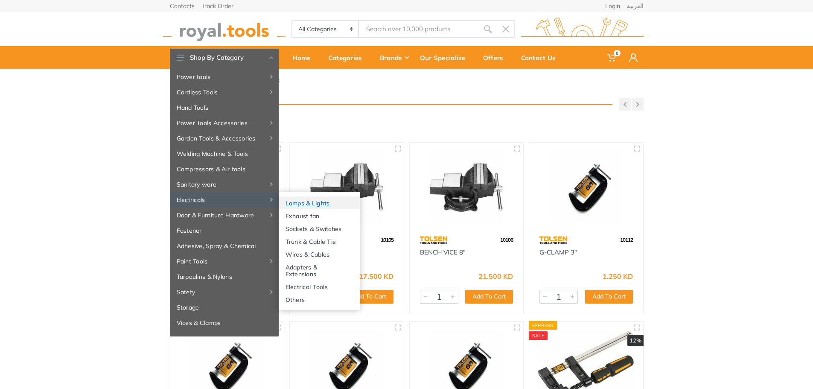
click at [310, 205] on link "Lamps & Lights" at bounding box center [319, 202] width 81 height 13
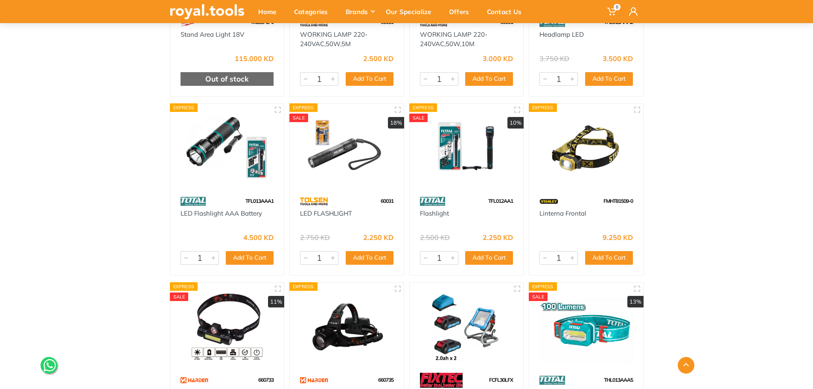
scroll to position [43, 0]
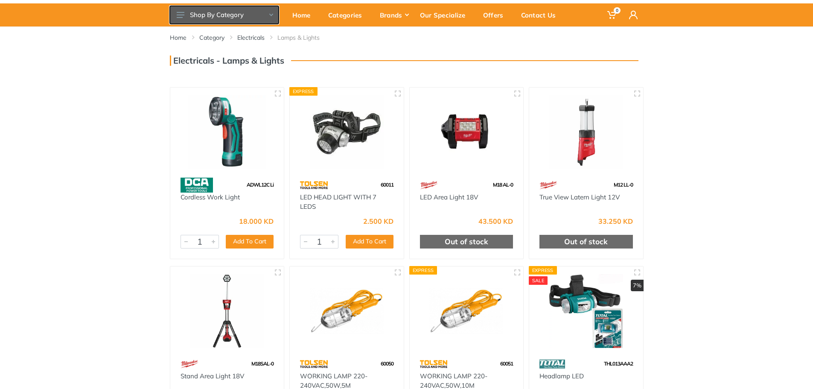
drag, startPoint x: 271, startPoint y: 11, endPoint x: 267, endPoint y: 25, distance: 15.1
click at [272, 11] on button "Shop By Category" at bounding box center [224, 15] width 109 height 18
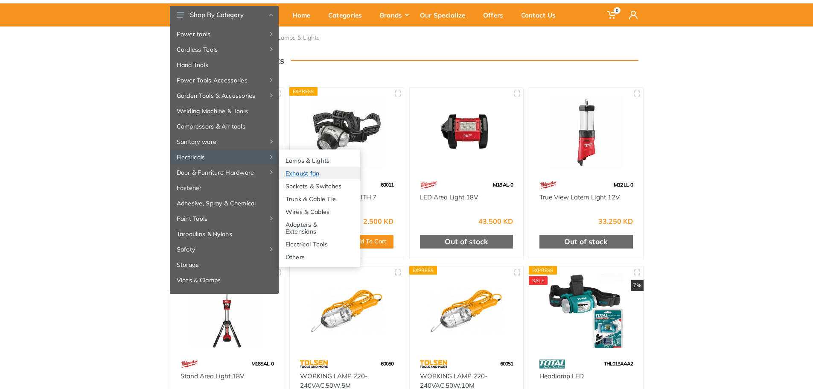
click at [295, 174] on link "Exhaust fan" at bounding box center [319, 172] width 81 height 13
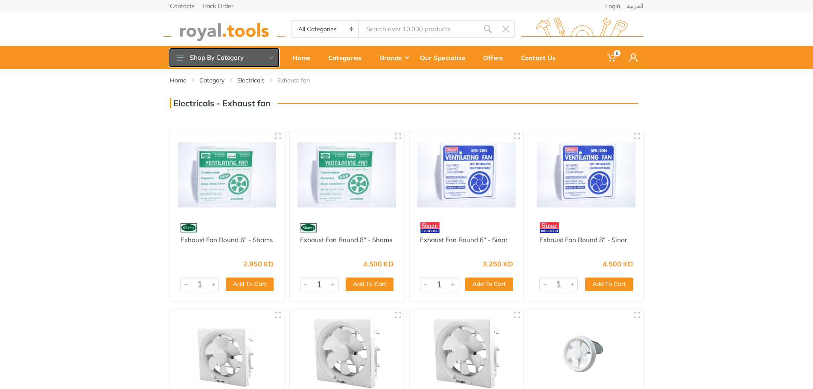
click at [272, 52] on button "Shop By Category" at bounding box center [224, 58] width 109 height 18
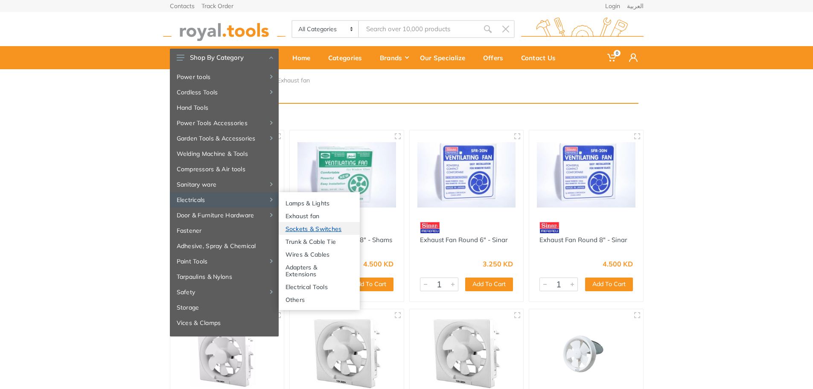
click at [302, 229] on link "Sockets & Switches" at bounding box center [319, 228] width 81 height 13
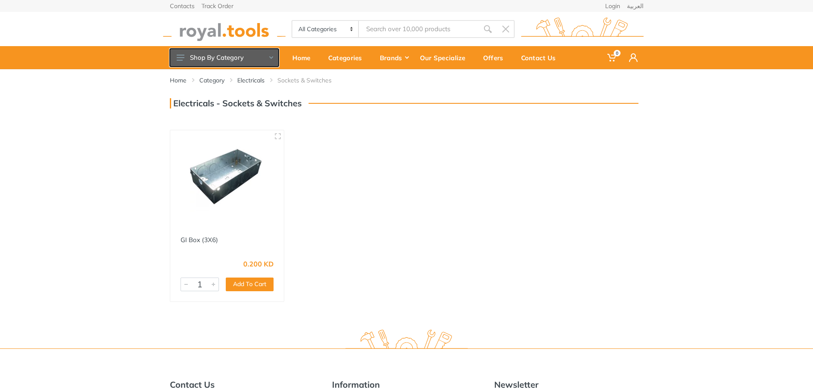
click at [273, 53] on button "Shop By Category" at bounding box center [224, 58] width 109 height 18
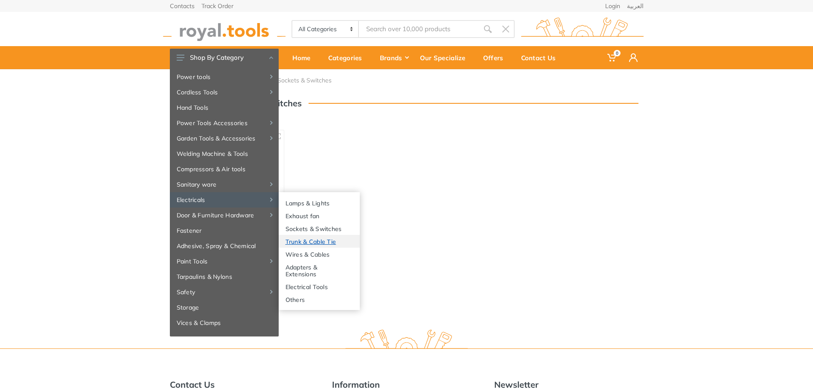
click at [315, 242] on link "Trunk & Cable Tie" at bounding box center [319, 241] width 81 height 13
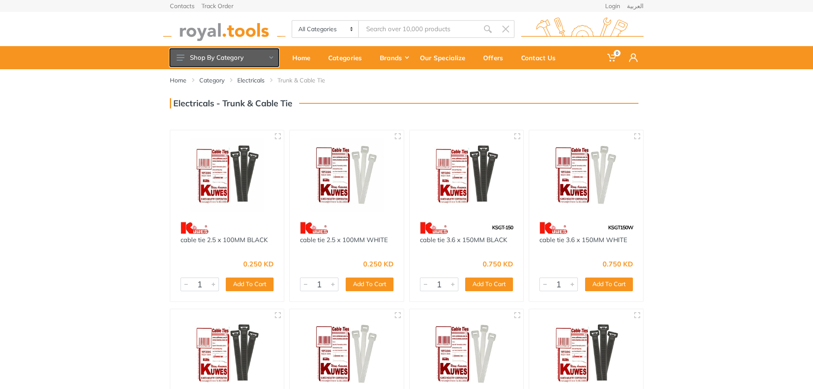
click at [271, 61] on button "Shop By Category" at bounding box center [224, 58] width 109 height 18
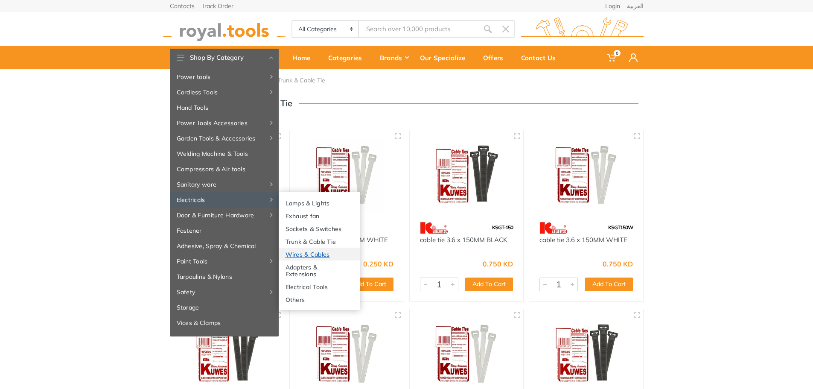
click at [319, 255] on link "Wires & Cables" at bounding box center [319, 253] width 81 height 13
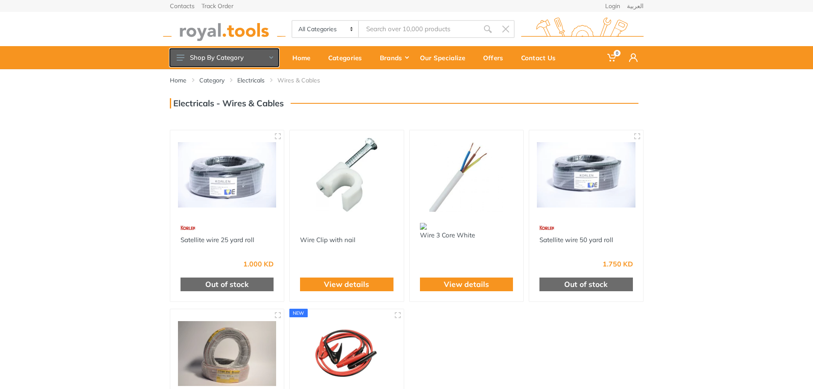
click at [272, 62] on button "Shop By Category" at bounding box center [224, 58] width 109 height 18
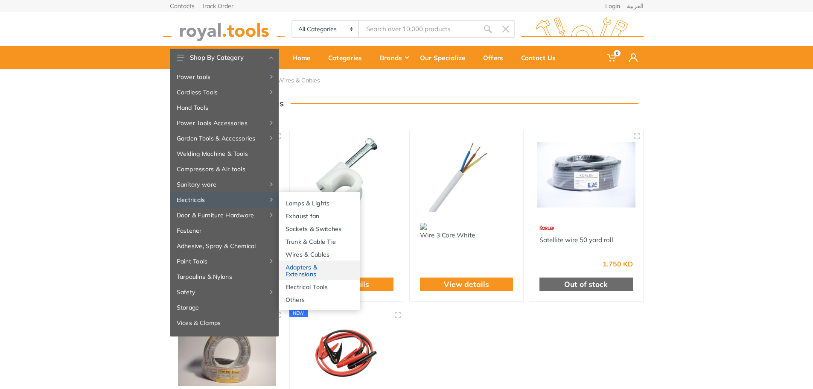
click at [310, 267] on link "Adapters & Extensions" at bounding box center [319, 270] width 81 height 20
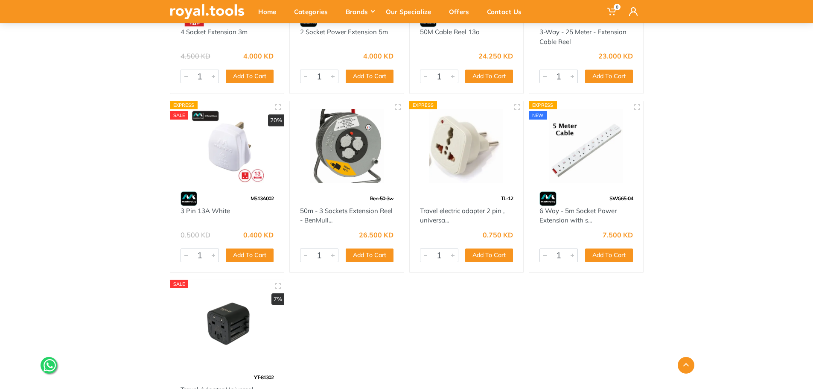
scroll to position [1322, 0]
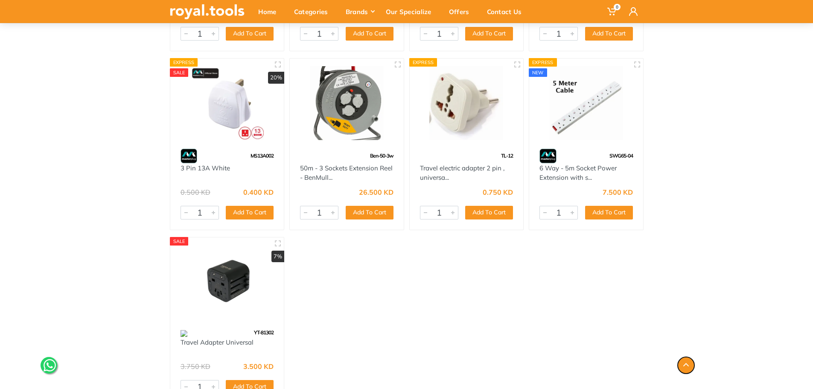
click at [689, 366] on button "button" at bounding box center [685, 365] width 17 height 17
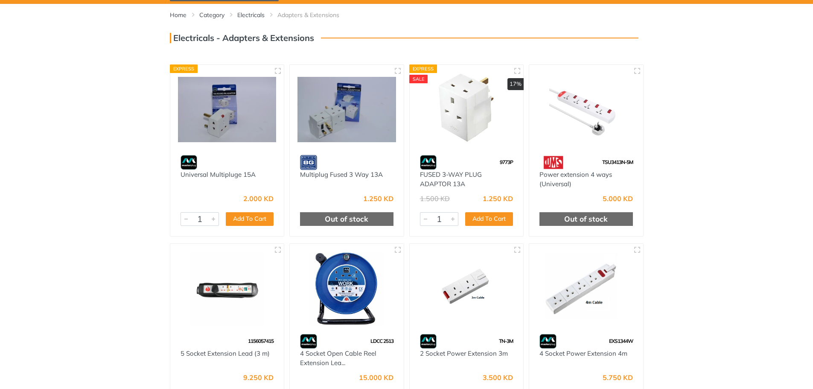
scroll to position [0, 0]
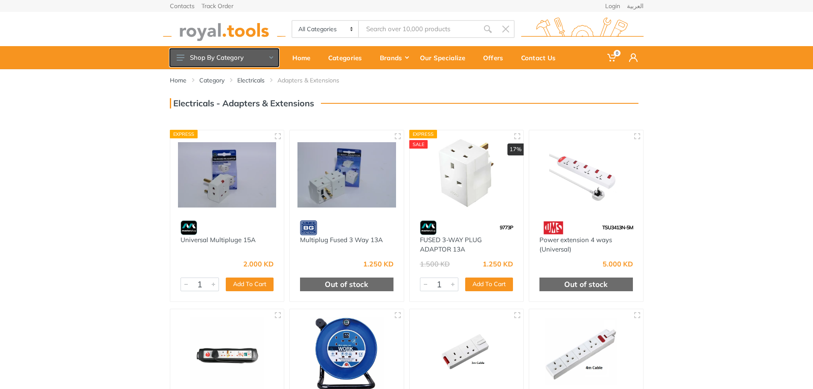
click at [268, 59] on button "Shop By Category" at bounding box center [224, 58] width 109 height 18
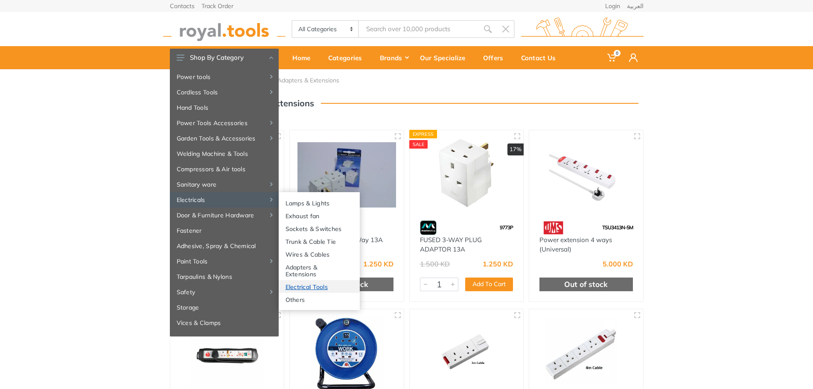
click at [323, 288] on link "Electrical Tools" at bounding box center [319, 286] width 81 height 13
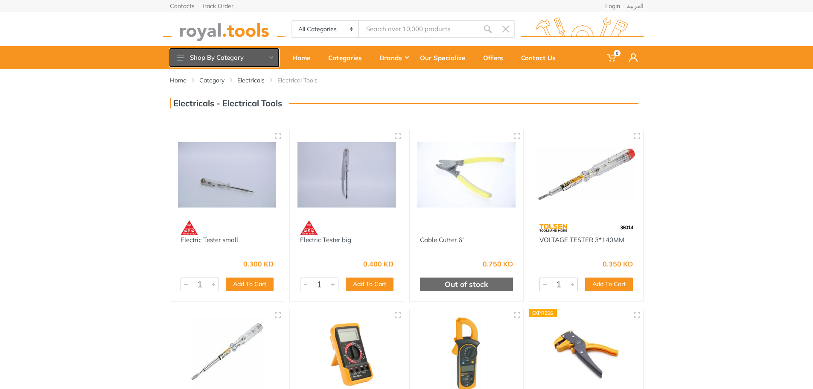
click at [273, 56] on button "Shop By Category" at bounding box center [224, 58] width 109 height 18
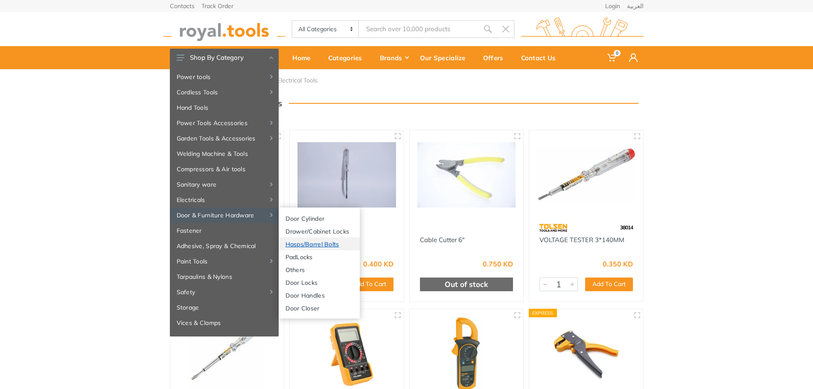
click at [312, 244] on link "Hasps/Barrel Bolts" at bounding box center [319, 243] width 81 height 13
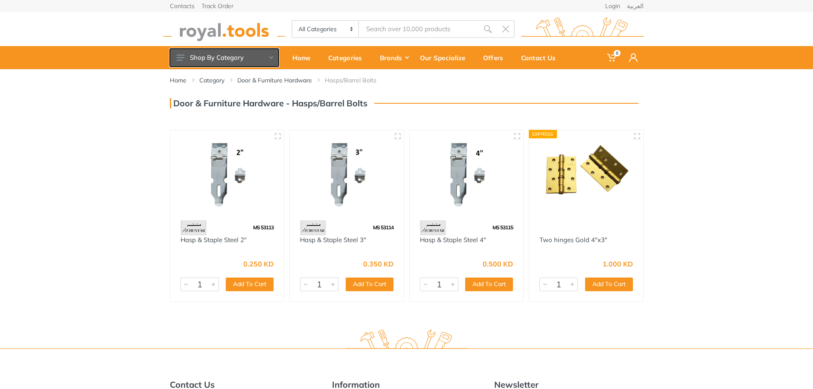
click at [270, 56] on icon at bounding box center [271, 57] width 4 height 3
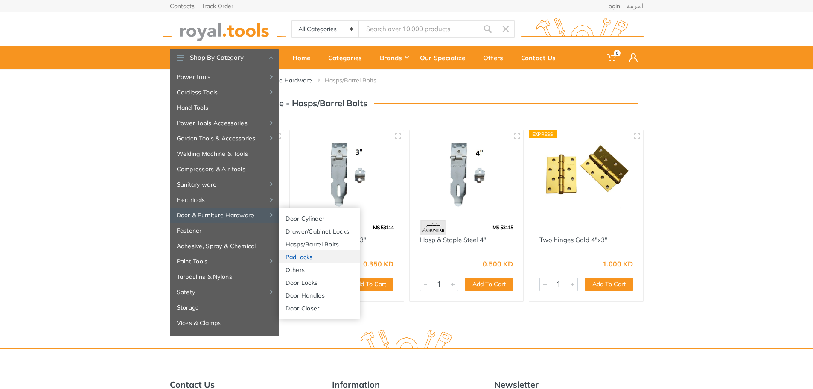
click at [316, 259] on link "PadLocks" at bounding box center [319, 256] width 81 height 13
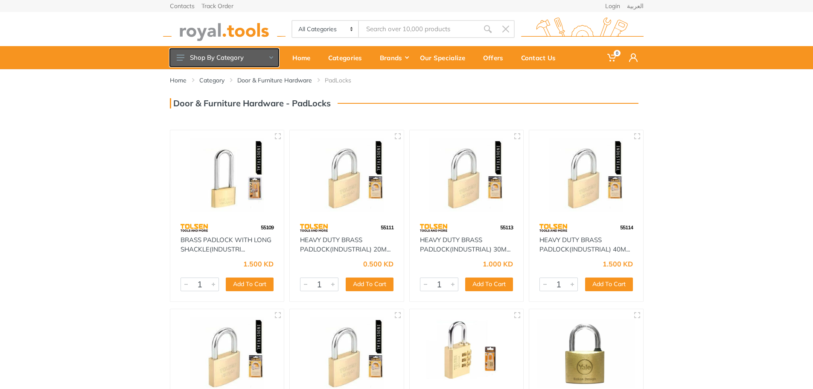
click at [269, 55] on button "Shop By Category" at bounding box center [224, 58] width 109 height 18
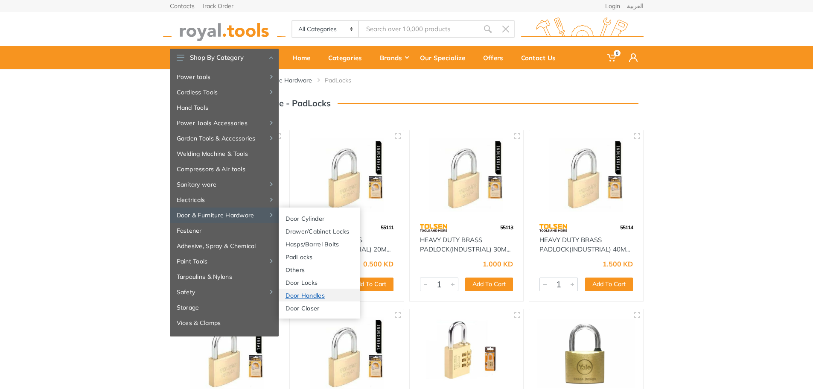
click at [311, 294] on link "Door Handles" at bounding box center [319, 294] width 81 height 13
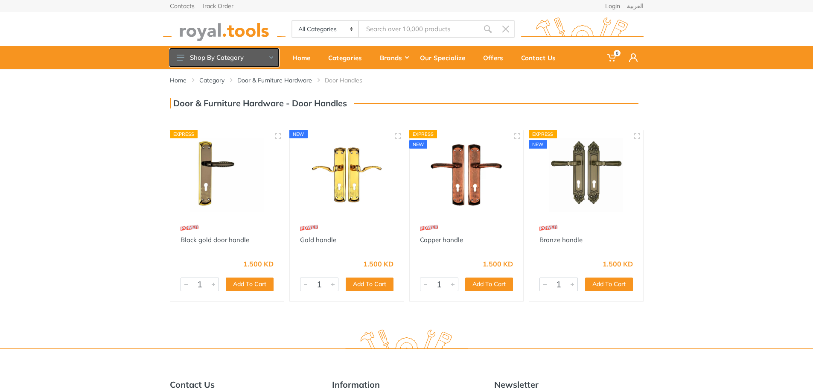
click at [270, 59] on button "Shop By Category" at bounding box center [224, 58] width 109 height 18
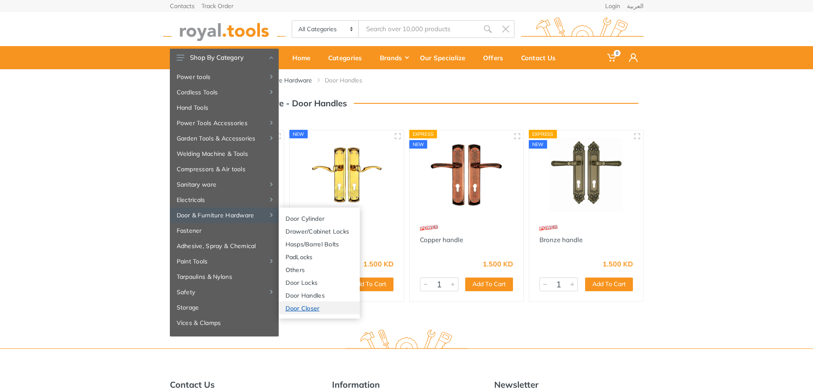
click at [300, 307] on link "Door Closer" at bounding box center [319, 307] width 81 height 13
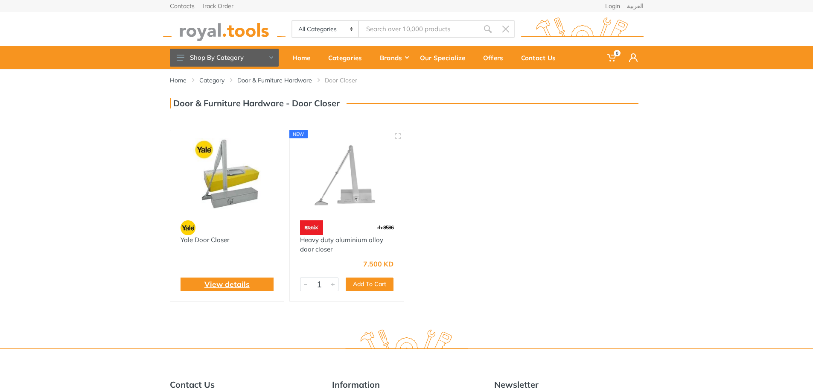
click at [241, 280] on link "View details" at bounding box center [226, 284] width 45 height 11
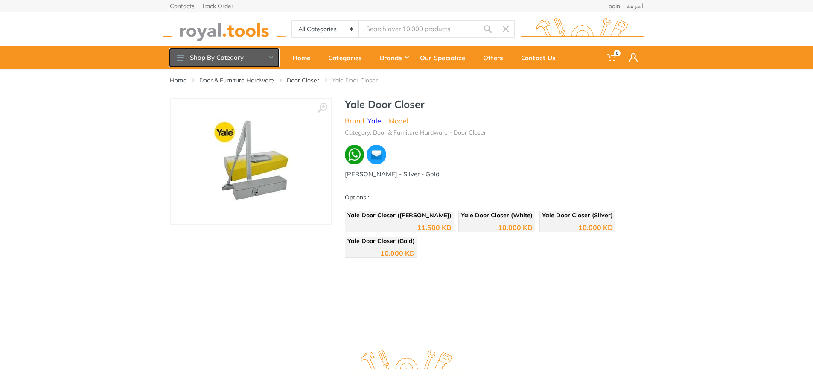
click at [270, 59] on button "Shop By Category" at bounding box center [224, 58] width 109 height 18
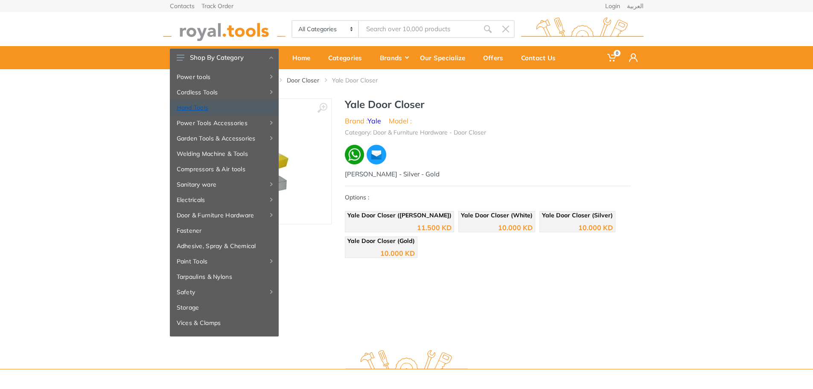
click at [239, 103] on link "Hand Tools" at bounding box center [224, 107] width 109 height 15
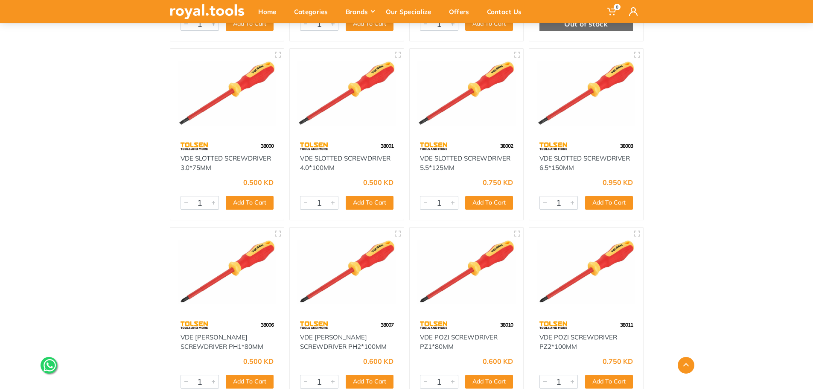
scroll to position [12201, 0]
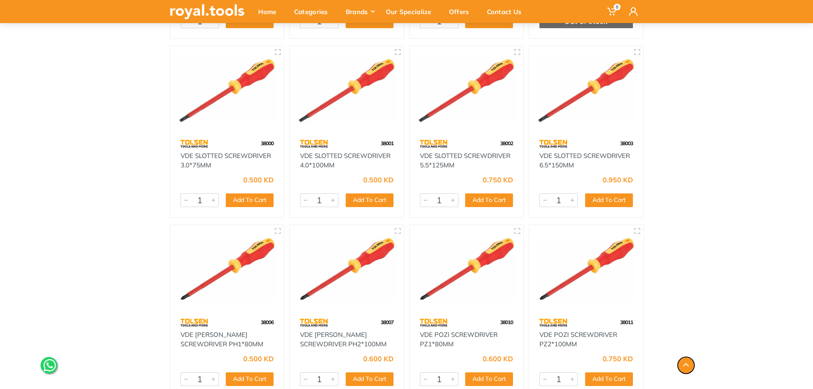
click at [686, 364] on icon "button" at bounding box center [686, 364] width 6 height 3
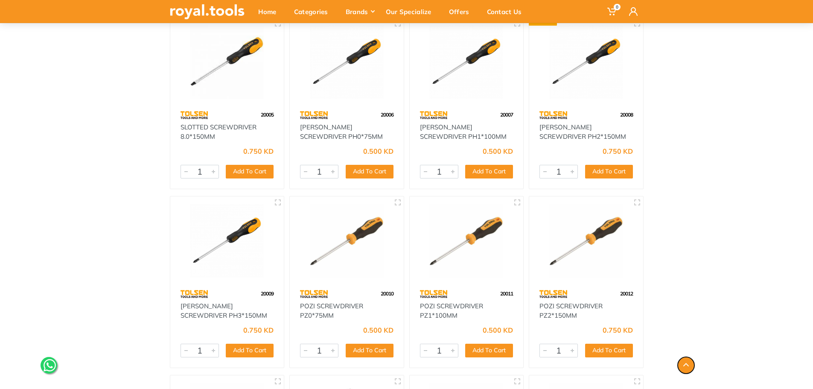
scroll to position [0, 0]
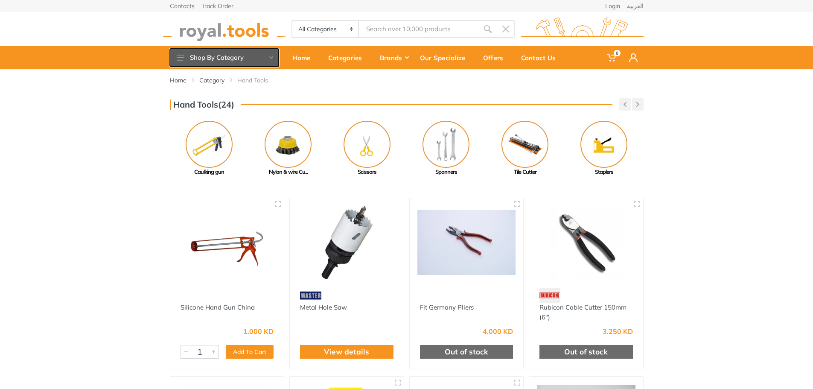
click at [264, 55] on button "Shop By Category" at bounding box center [224, 58] width 109 height 18
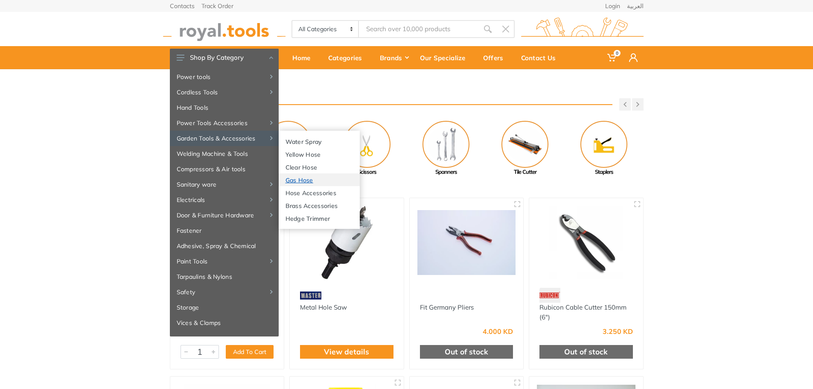
click at [310, 178] on link "Gas Hose" at bounding box center [319, 179] width 81 height 13
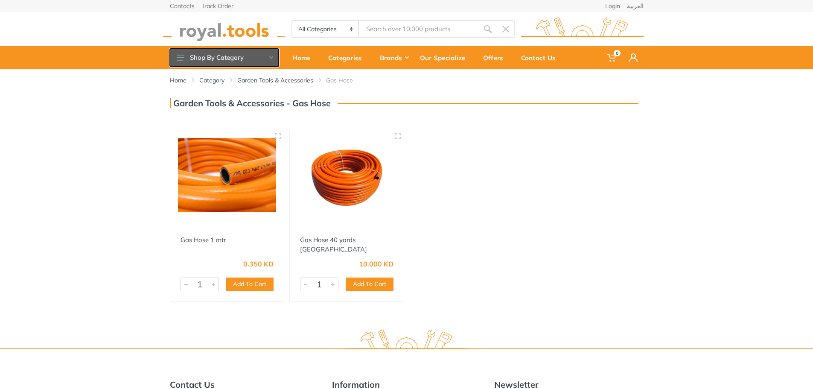
click at [270, 50] on button "Shop By Category" at bounding box center [224, 58] width 109 height 18
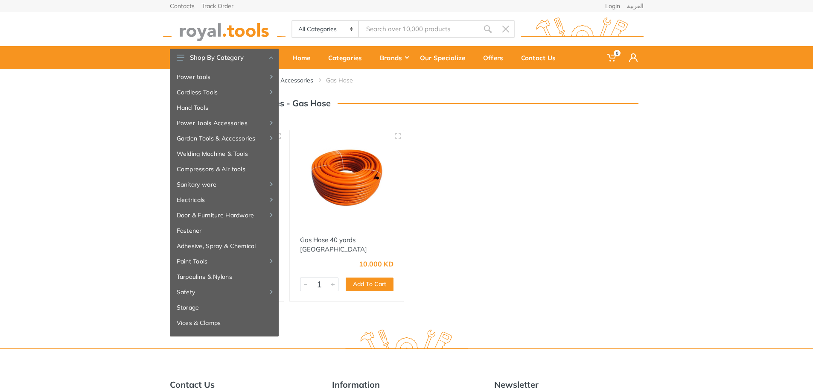
click at [581, 216] on div "Gas Hose 1 mtr 0.350 KD 179 1 Add To Cart Add 1" at bounding box center [406, 215] width 479 height 179
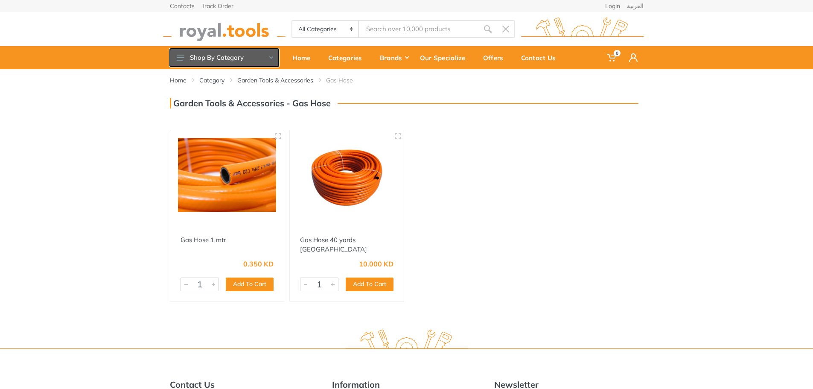
click at [271, 59] on button "Shop By Category" at bounding box center [224, 58] width 109 height 18
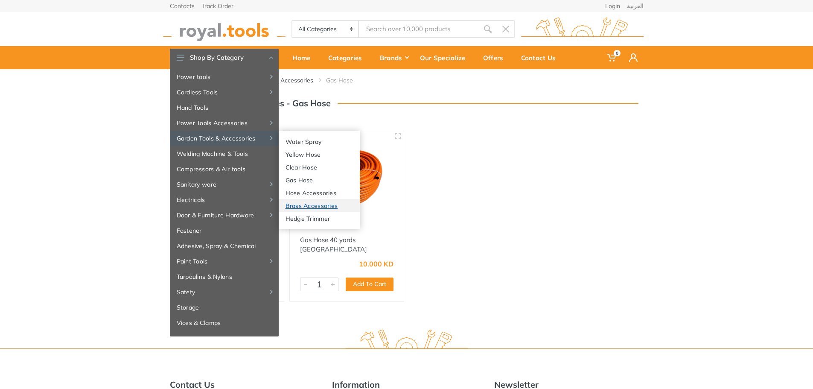
click at [317, 206] on link "Brass Accessories" at bounding box center [319, 205] width 81 height 13
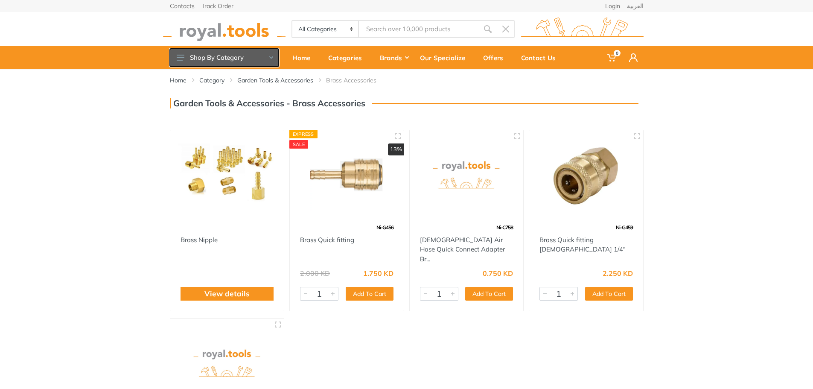
click at [273, 61] on button "Shop By Category" at bounding box center [224, 58] width 109 height 18
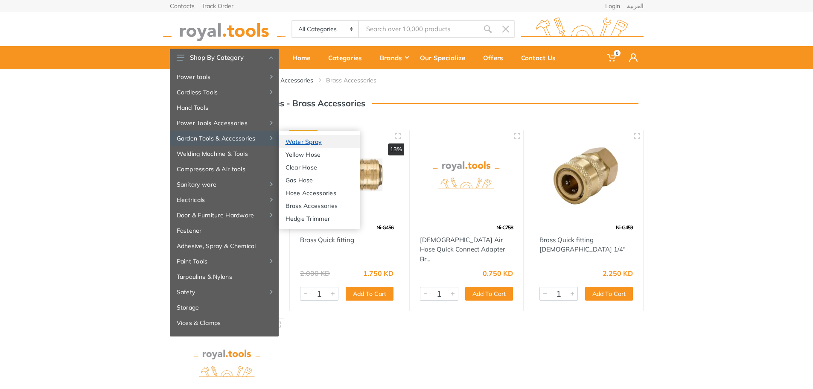
click at [301, 142] on link "Water Spray" at bounding box center [319, 141] width 81 height 13
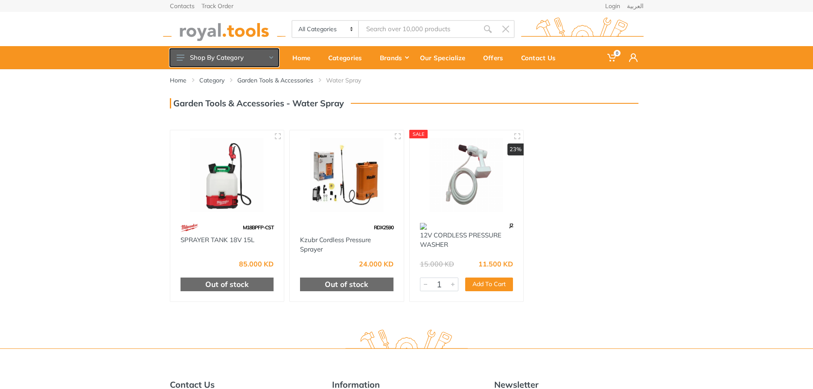
click at [255, 63] on button "Shop By Category" at bounding box center [224, 58] width 109 height 18
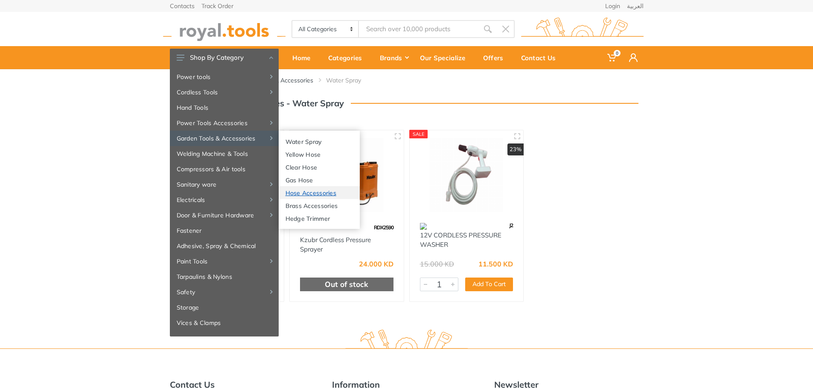
click at [322, 192] on link "Hose Accessories" at bounding box center [319, 192] width 81 height 13
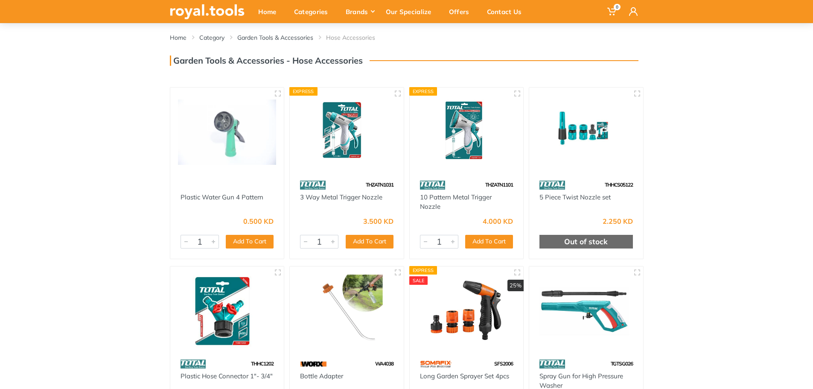
scroll to position [128, 0]
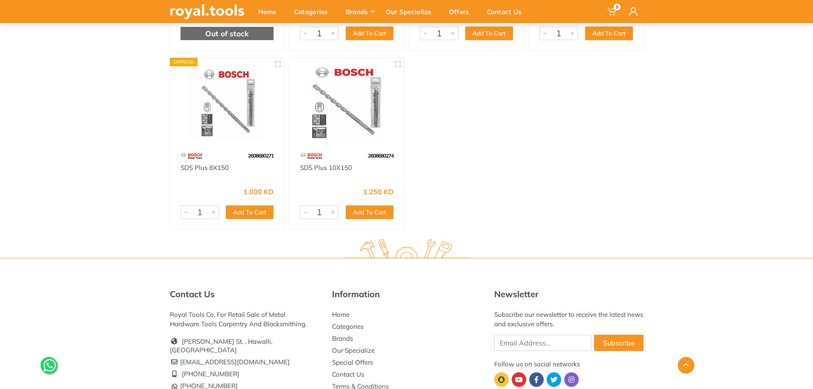
scroll to position [2218, 0]
